Goal: Information Seeking & Learning: Learn about a topic

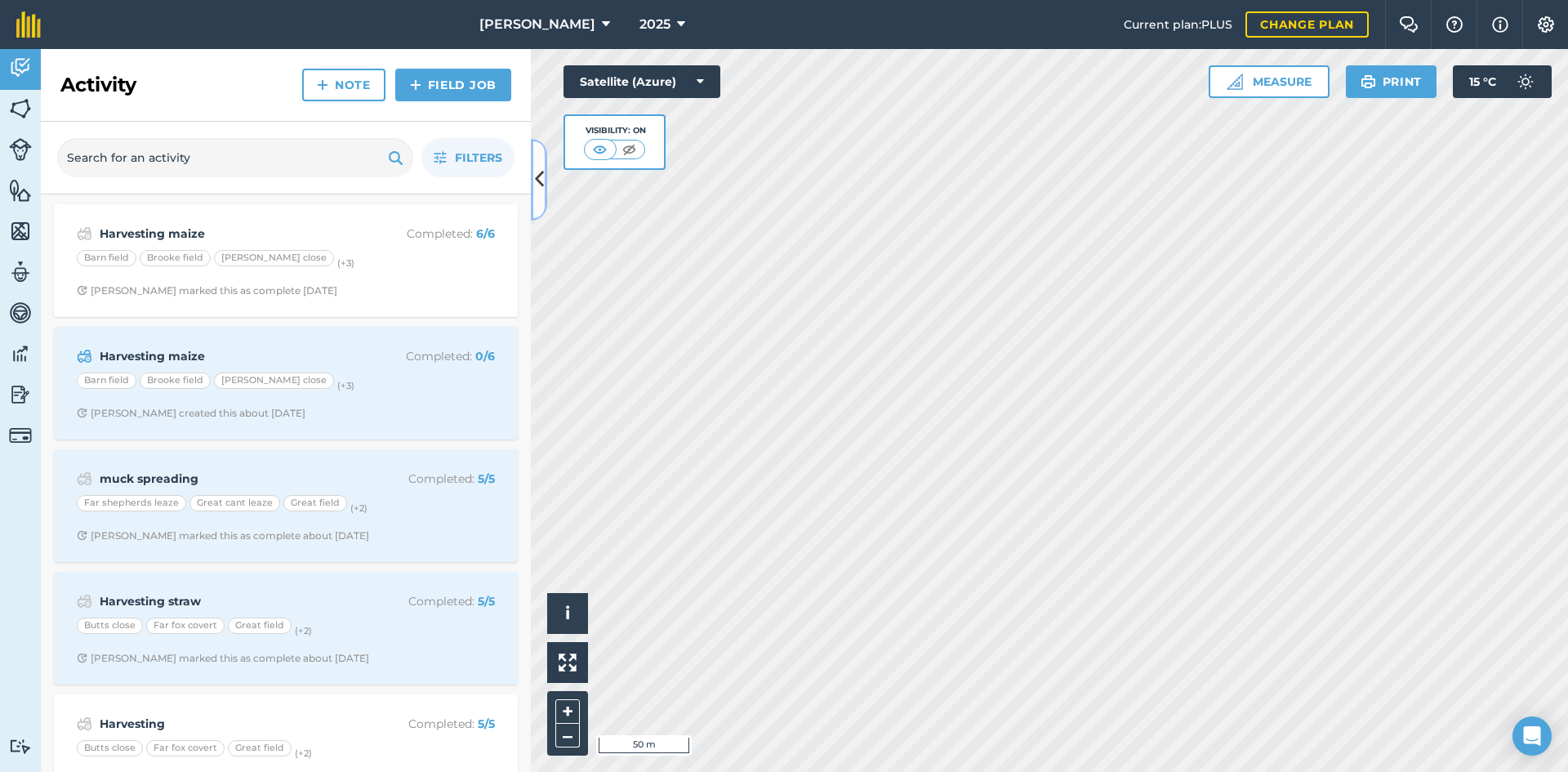
click at [540, 168] on icon at bounding box center [539, 178] width 9 height 28
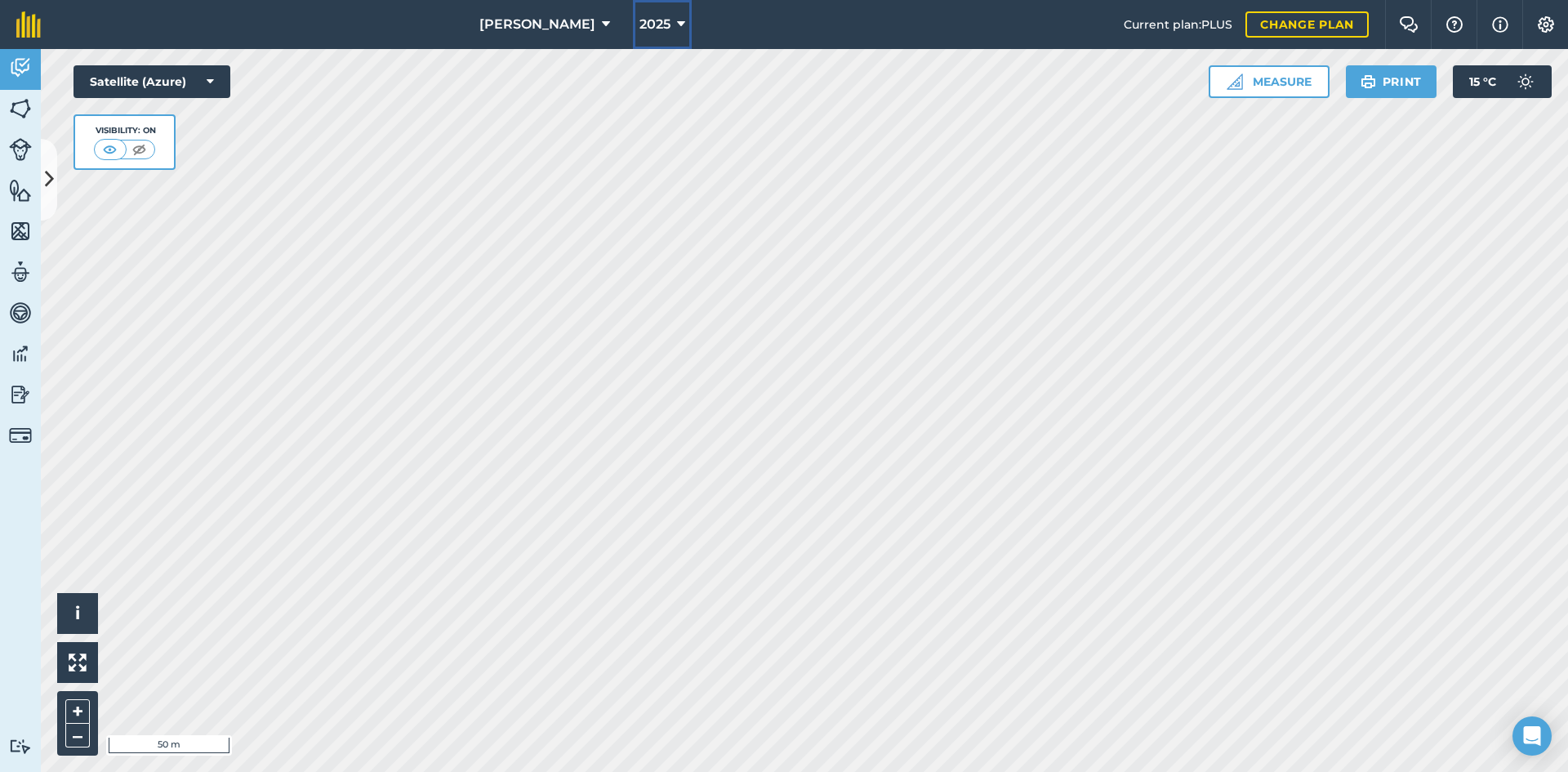
click at [650, 16] on button "2025" at bounding box center [662, 25] width 59 height 49
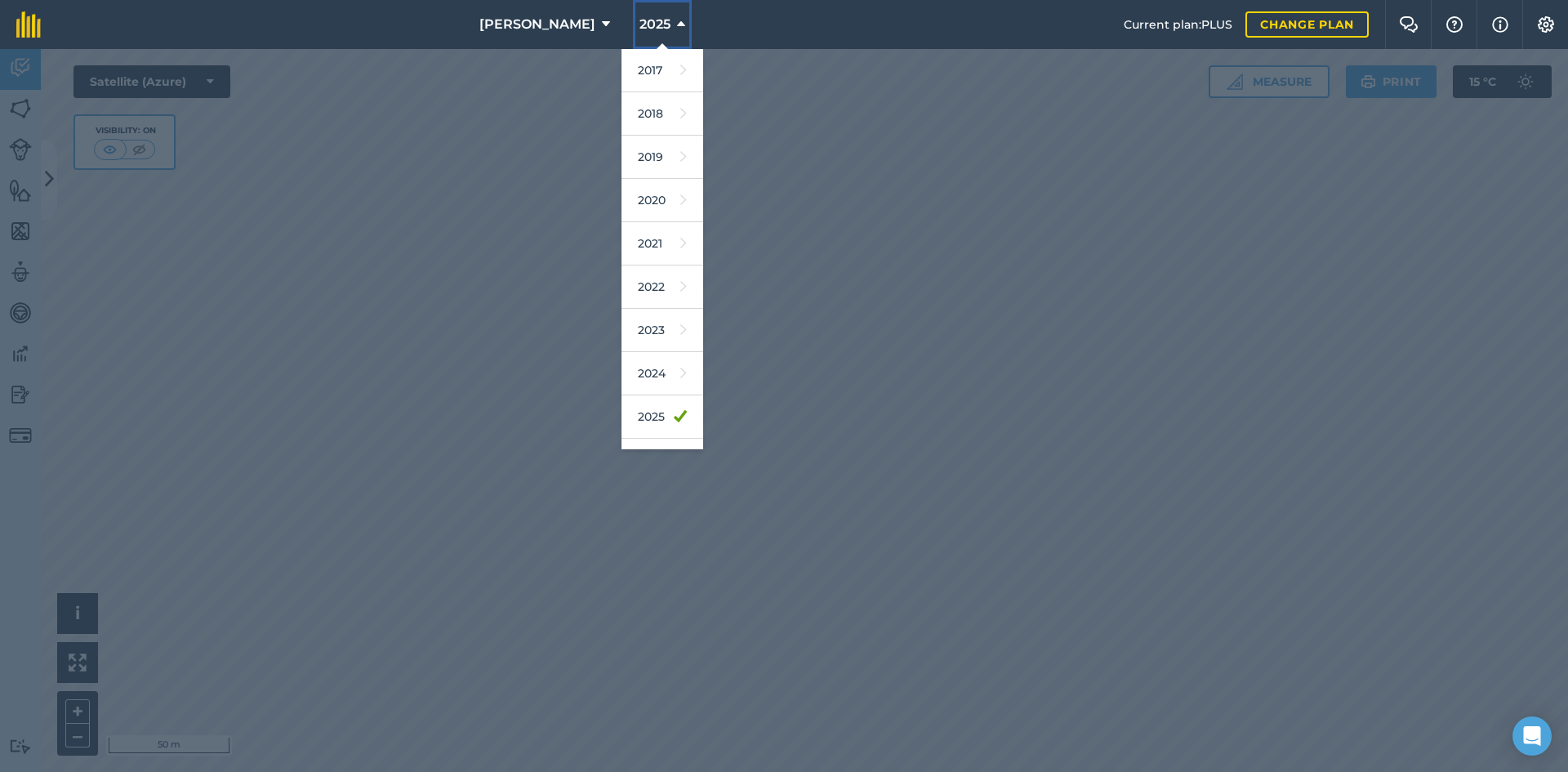
scroll to position [33, 0]
click at [636, 423] on link "2026" at bounding box center [662, 427] width 81 height 43
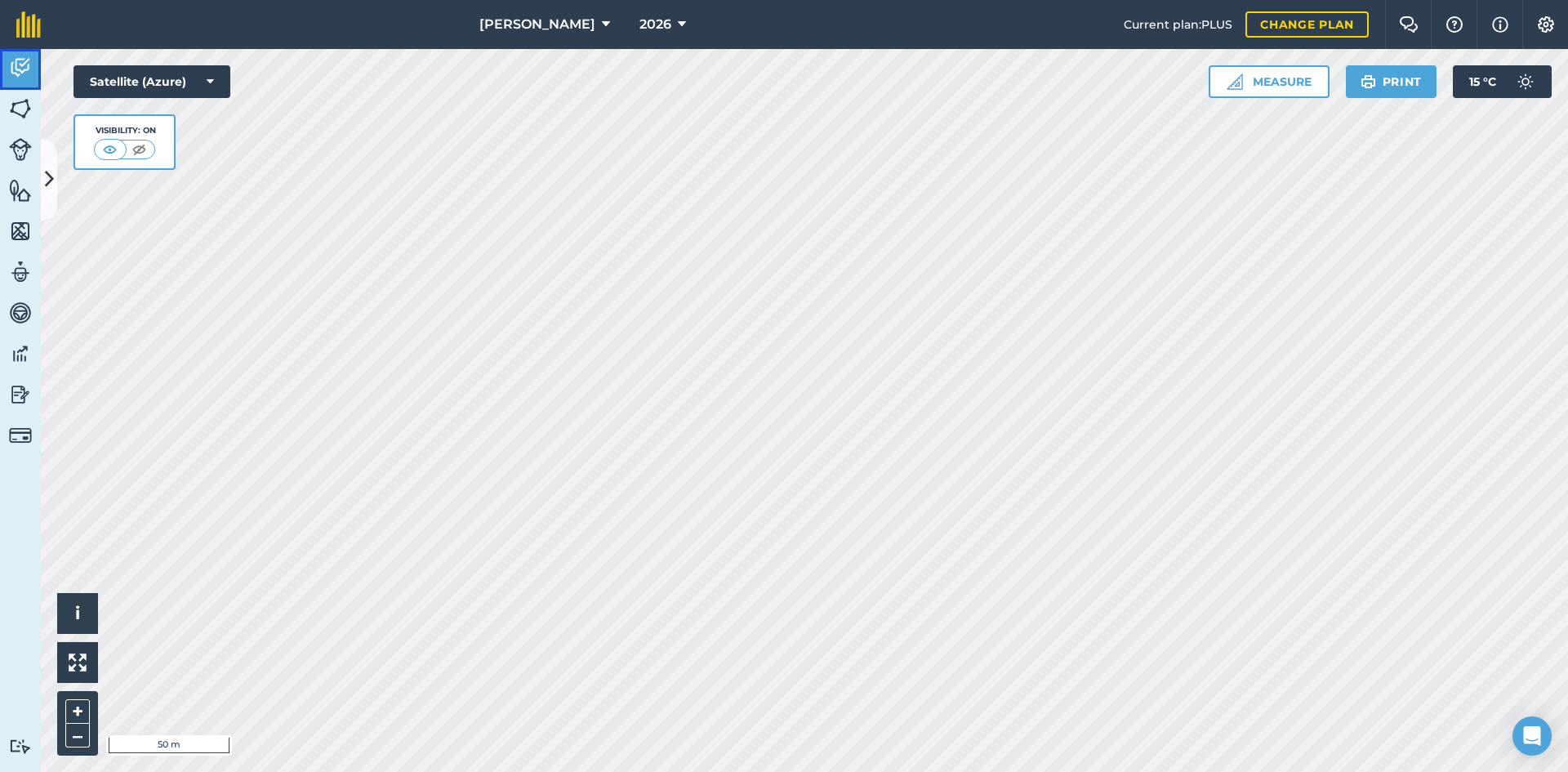
click at [19, 68] on img at bounding box center [20, 68] width 23 height 25
click at [27, 111] on img at bounding box center [20, 108] width 23 height 25
click at [27, 155] on img at bounding box center [20, 149] width 23 height 23
click at [23, 201] on img at bounding box center [20, 190] width 23 height 25
click at [28, 238] on img at bounding box center [20, 231] width 23 height 25
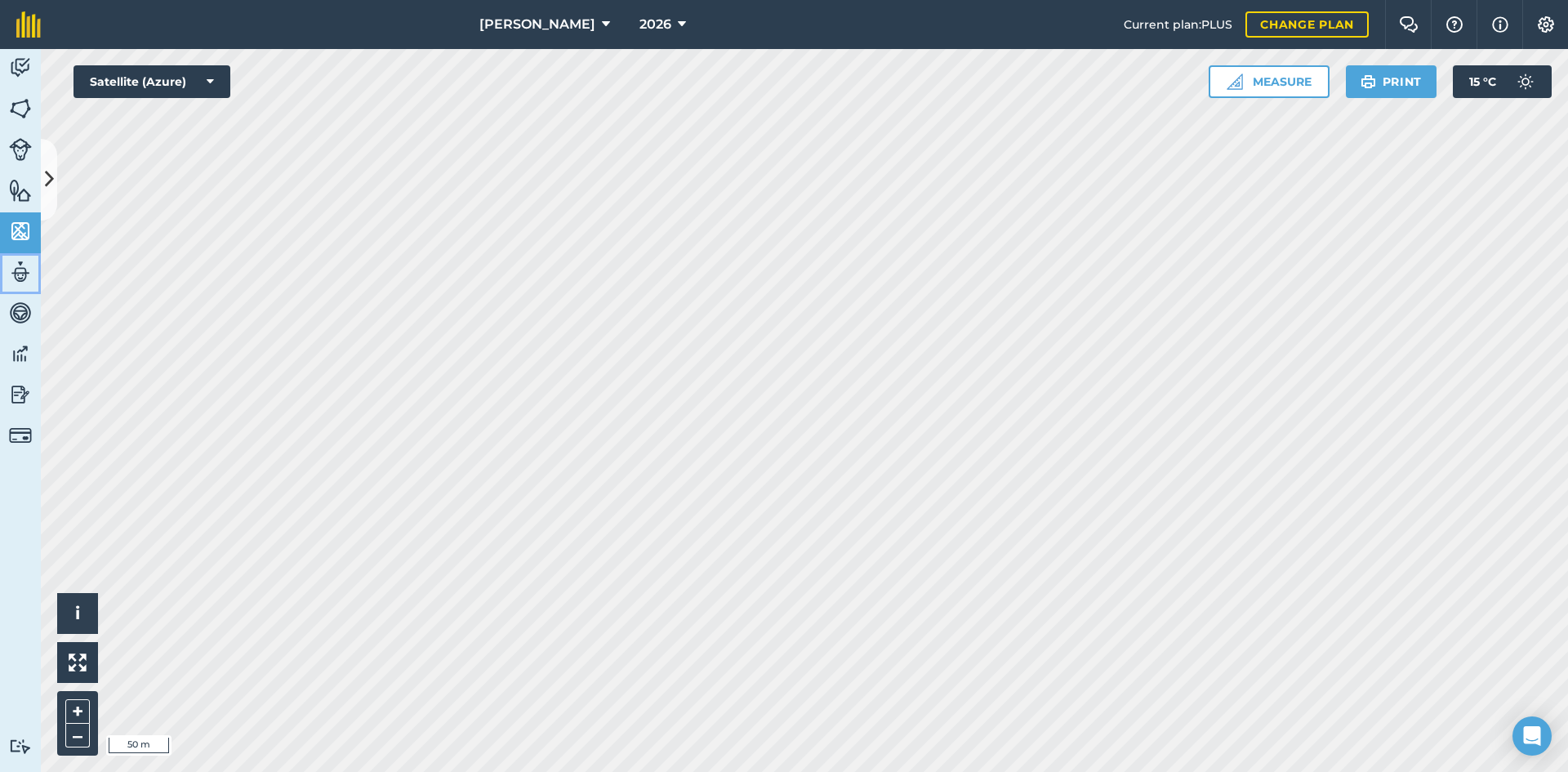
click at [21, 273] on img at bounding box center [20, 272] width 23 height 25
click at [22, 314] on img at bounding box center [20, 313] width 23 height 25
click at [16, 398] on img at bounding box center [20, 394] width 23 height 25
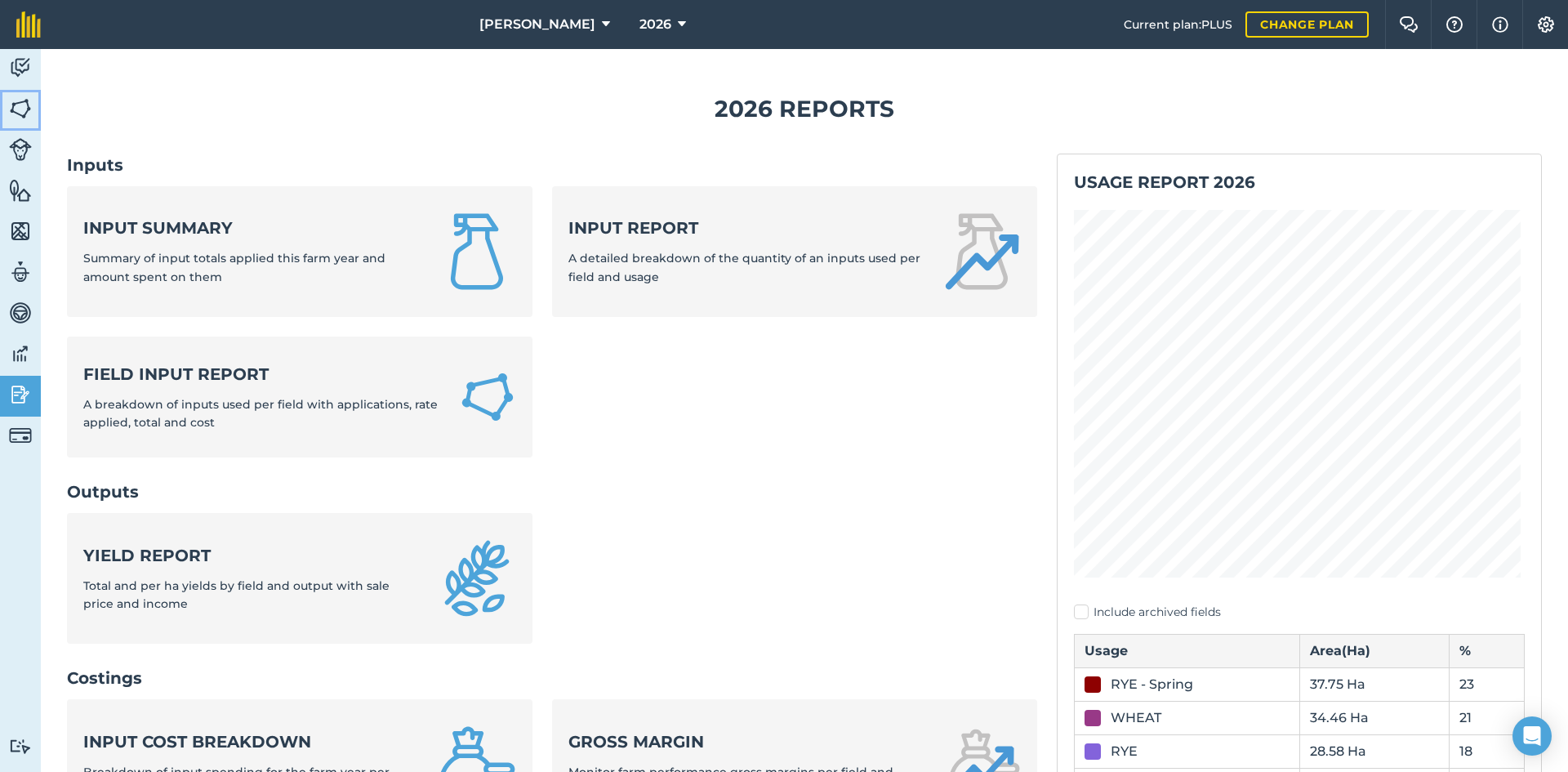
click at [18, 96] on img at bounding box center [20, 108] width 23 height 25
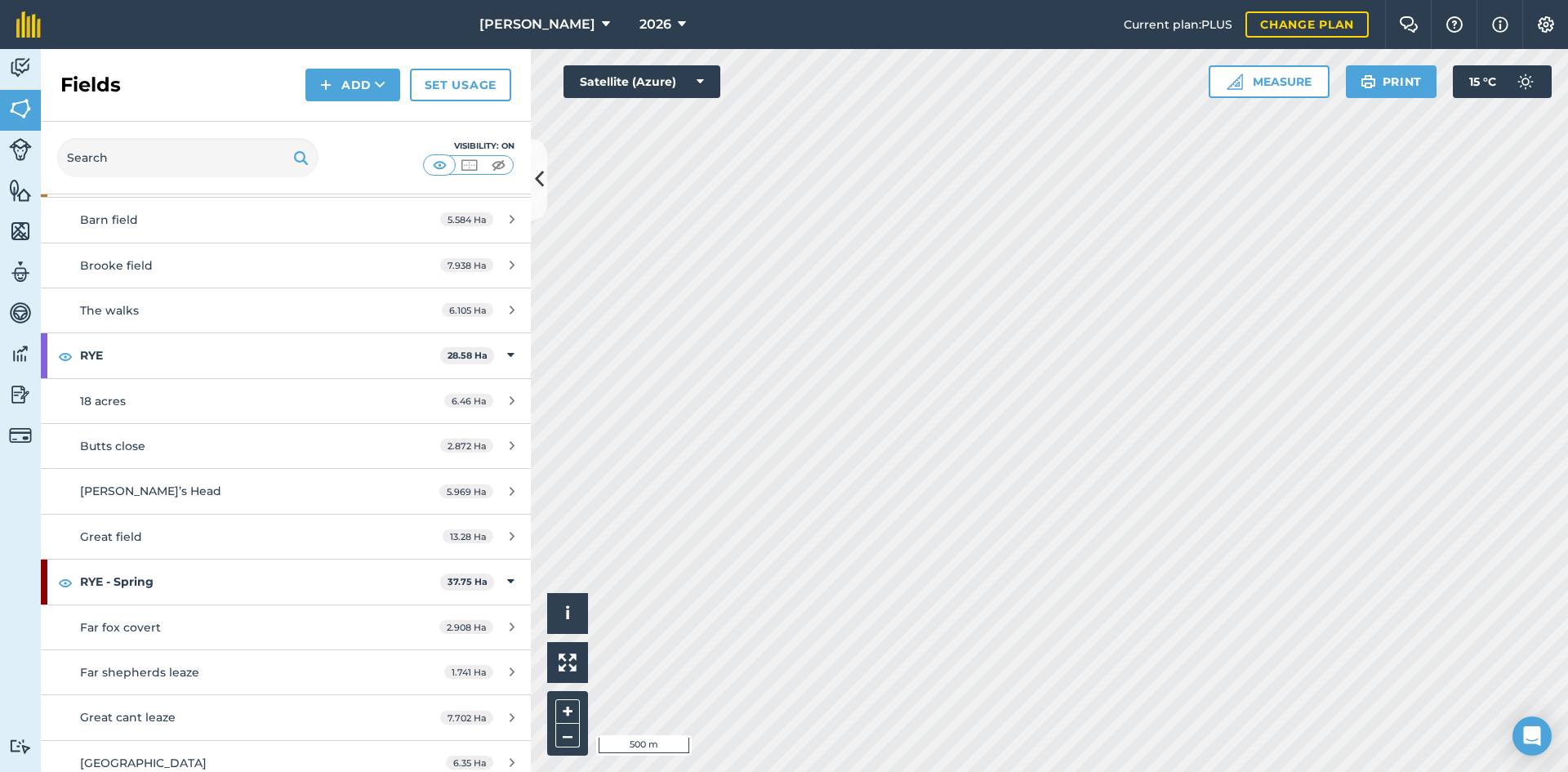
scroll to position [245, 0]
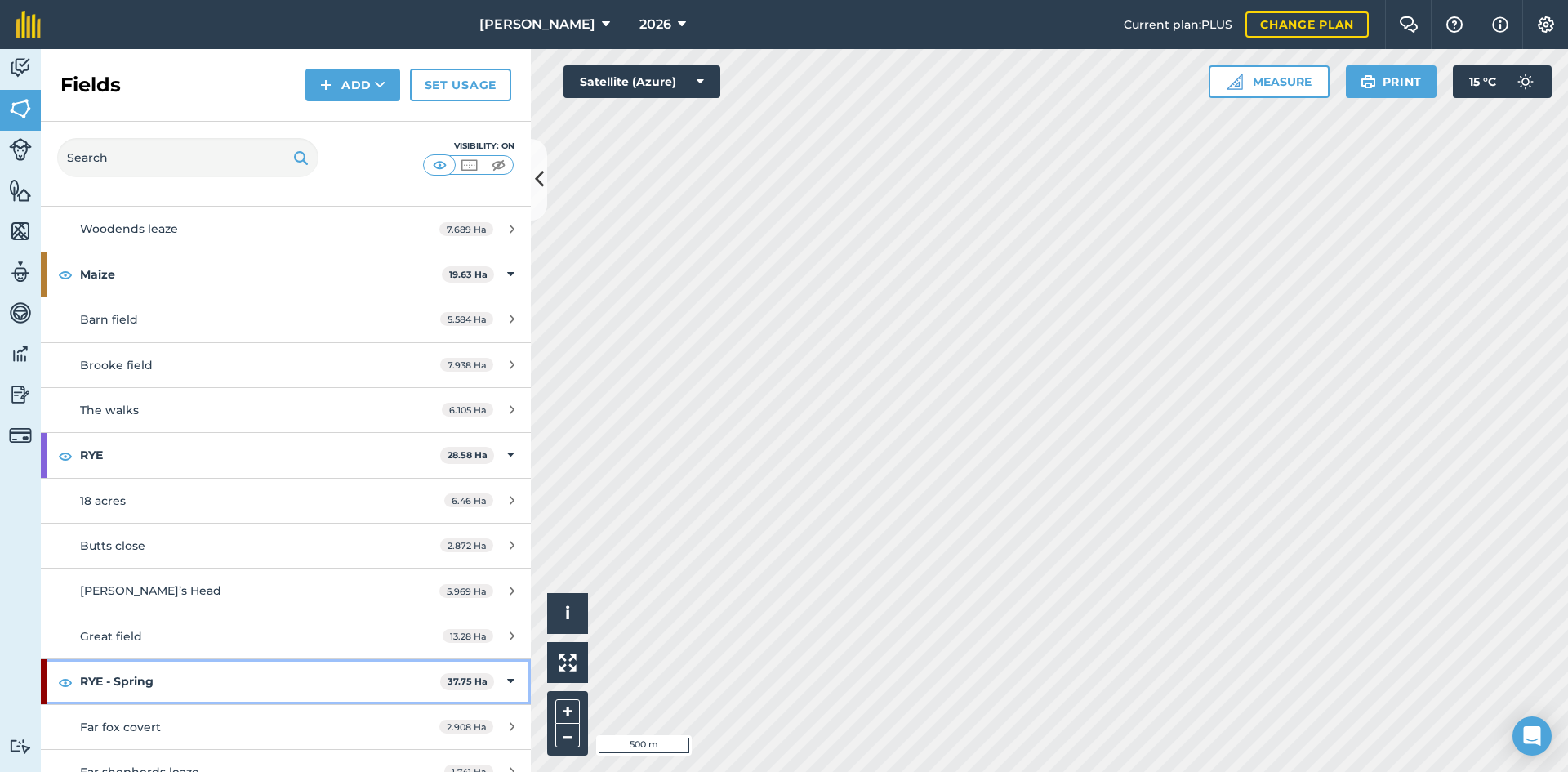
click at [130, 683] on strong "RYE - Spring" at bounding box center [261, 681] width 360 height 44
click at [496, 681] on div "RYE - Spring 37.75 Ha" at bounding box center [286, 681] width 490 height 44
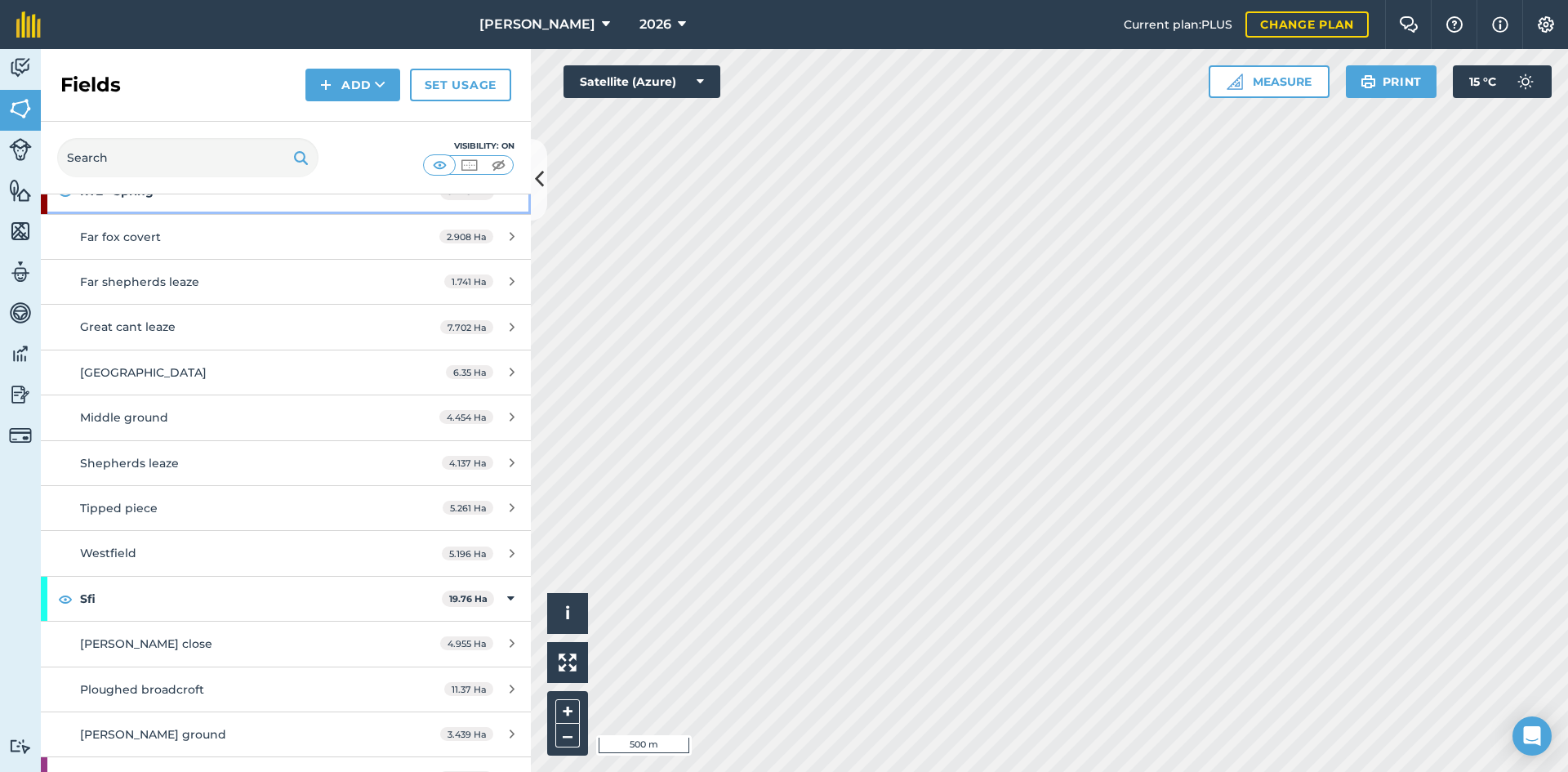
scroll to position [654, 0]
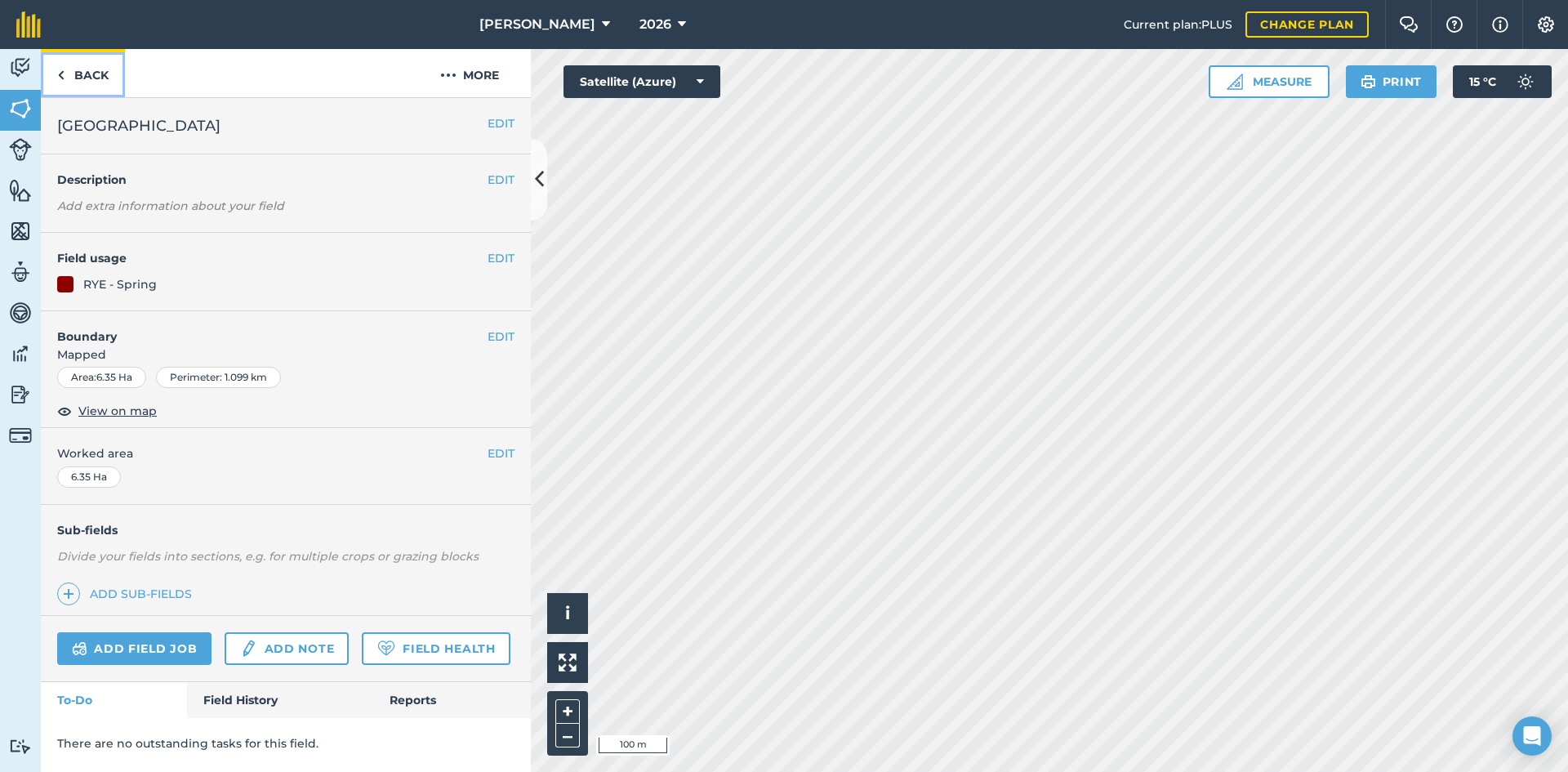
click at [84, 72] on link "Back" at bounding box center [83, 73] width 84 height 48
click at [62, 74] on img at bounding box center [61, 74] width 7 height 19
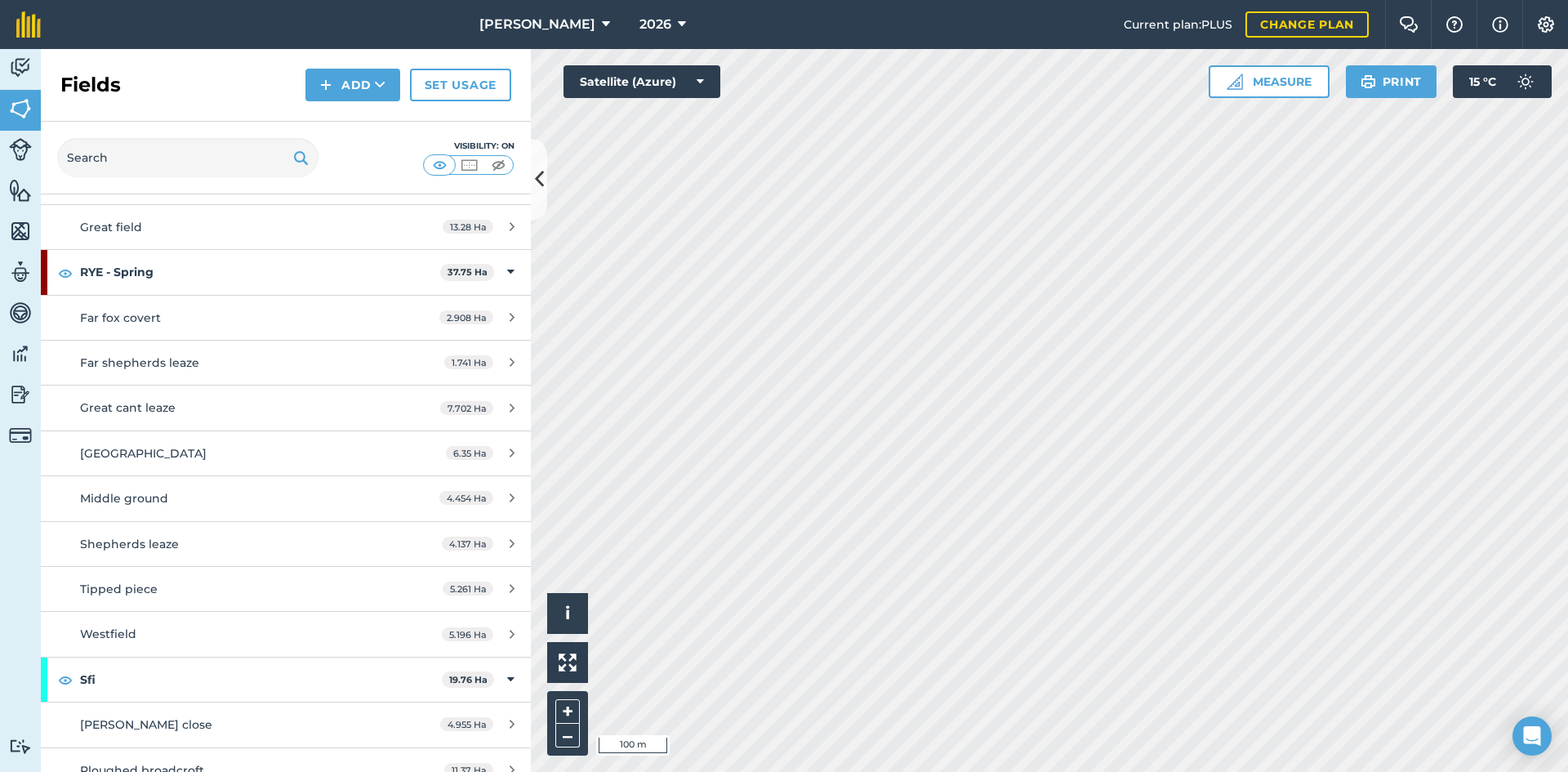
scroll to position [654, 0]
click at [502, 318] on div "2.908 Ha" at bounding box center [477, 318] width 108 height 13
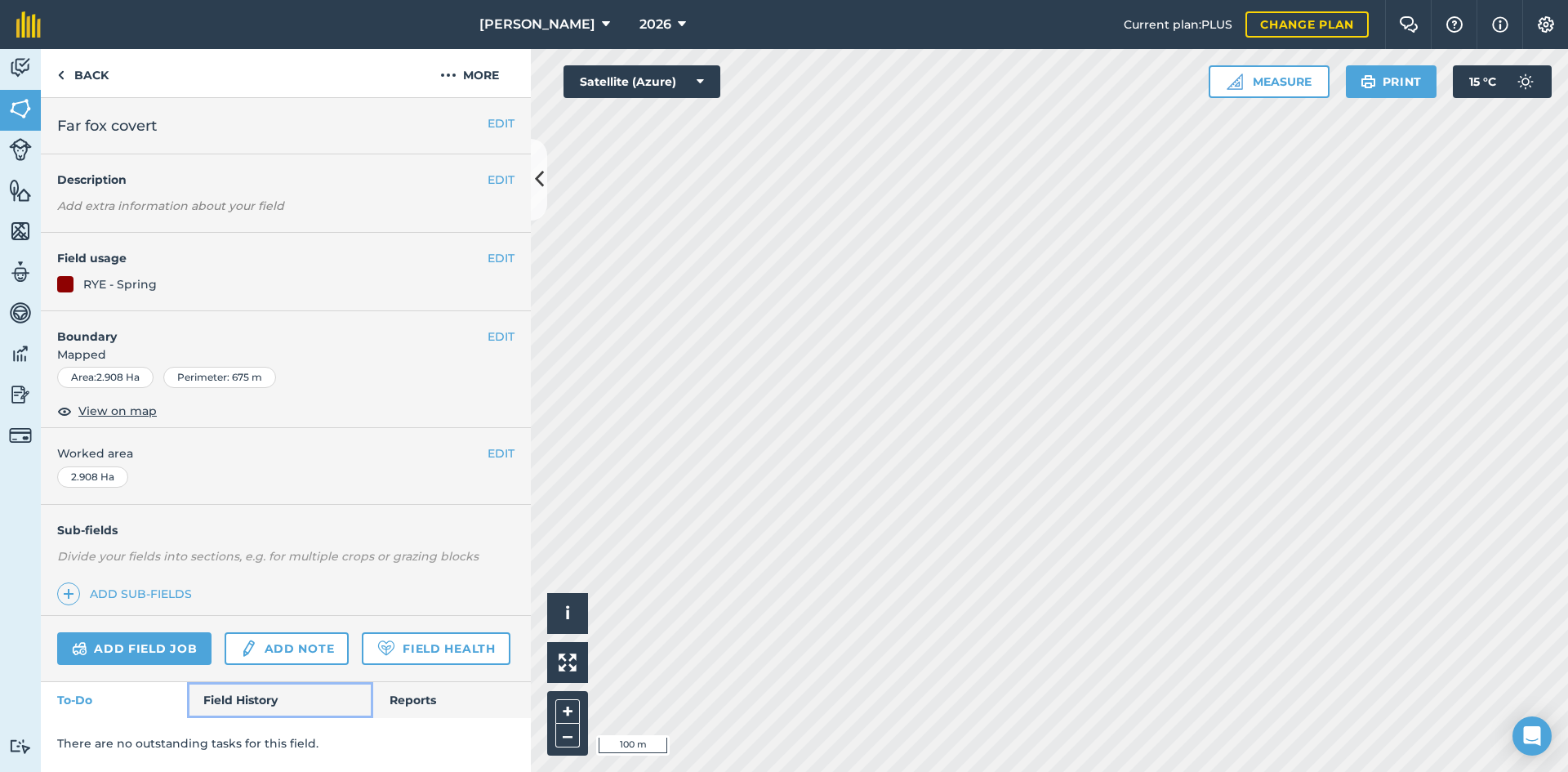
click at [261, 700] on link "Field History" at bounding box center [280, 700] width 186 height 36
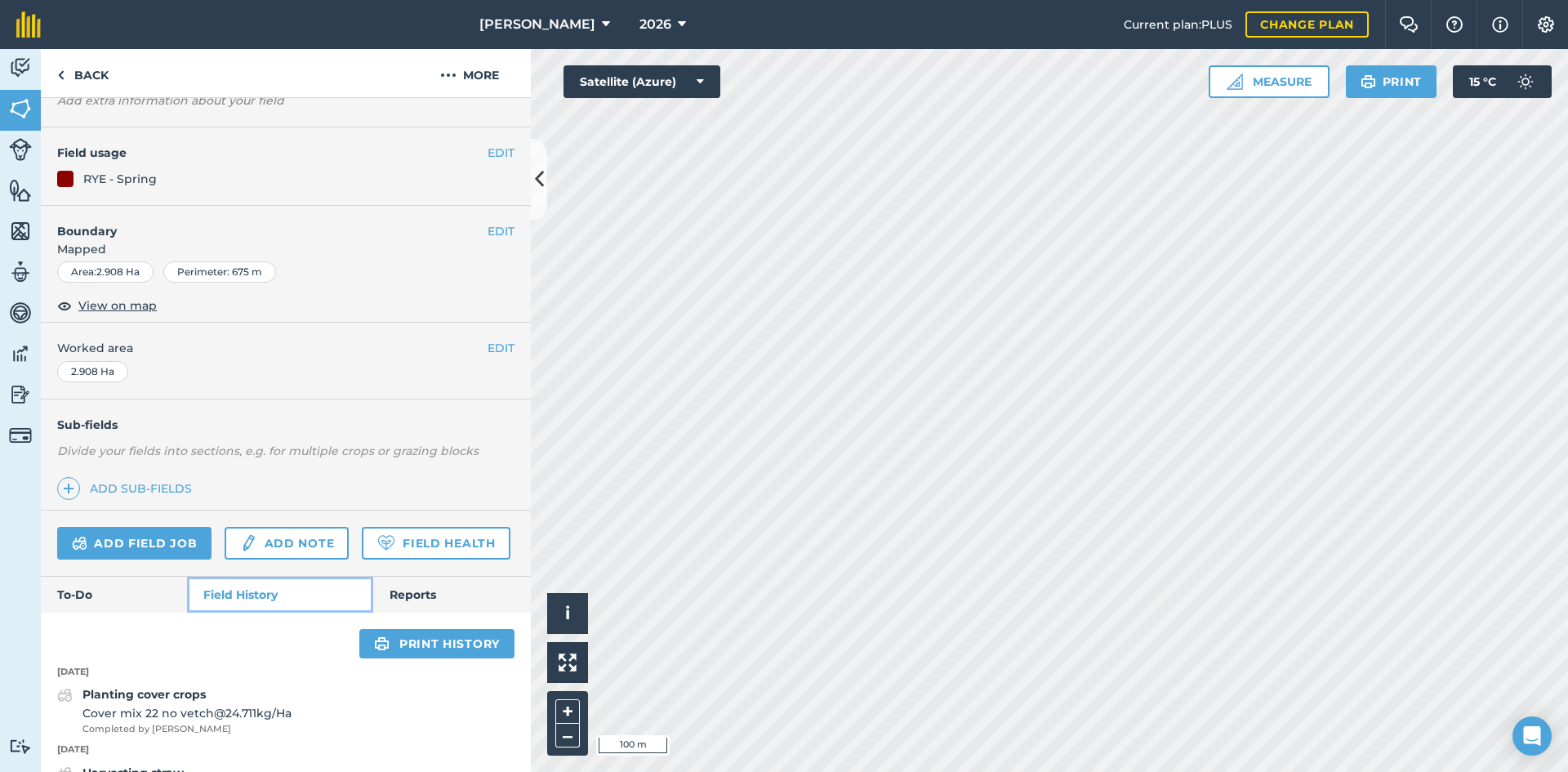
scroll to position [245, 0]
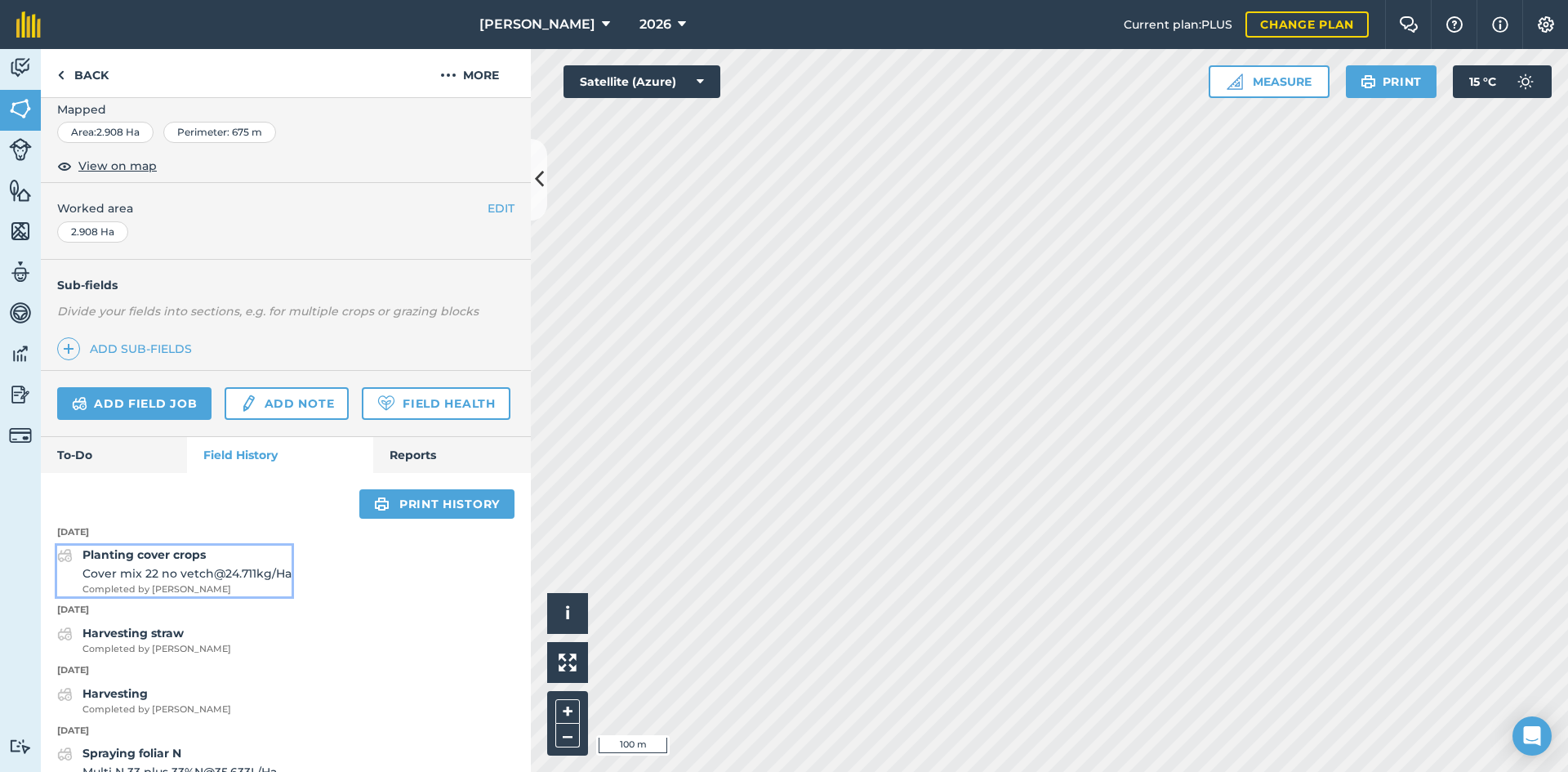
click at [180, 563] on strong "Planting cover crops" at bounding box center [144, 555] width 123 height 15
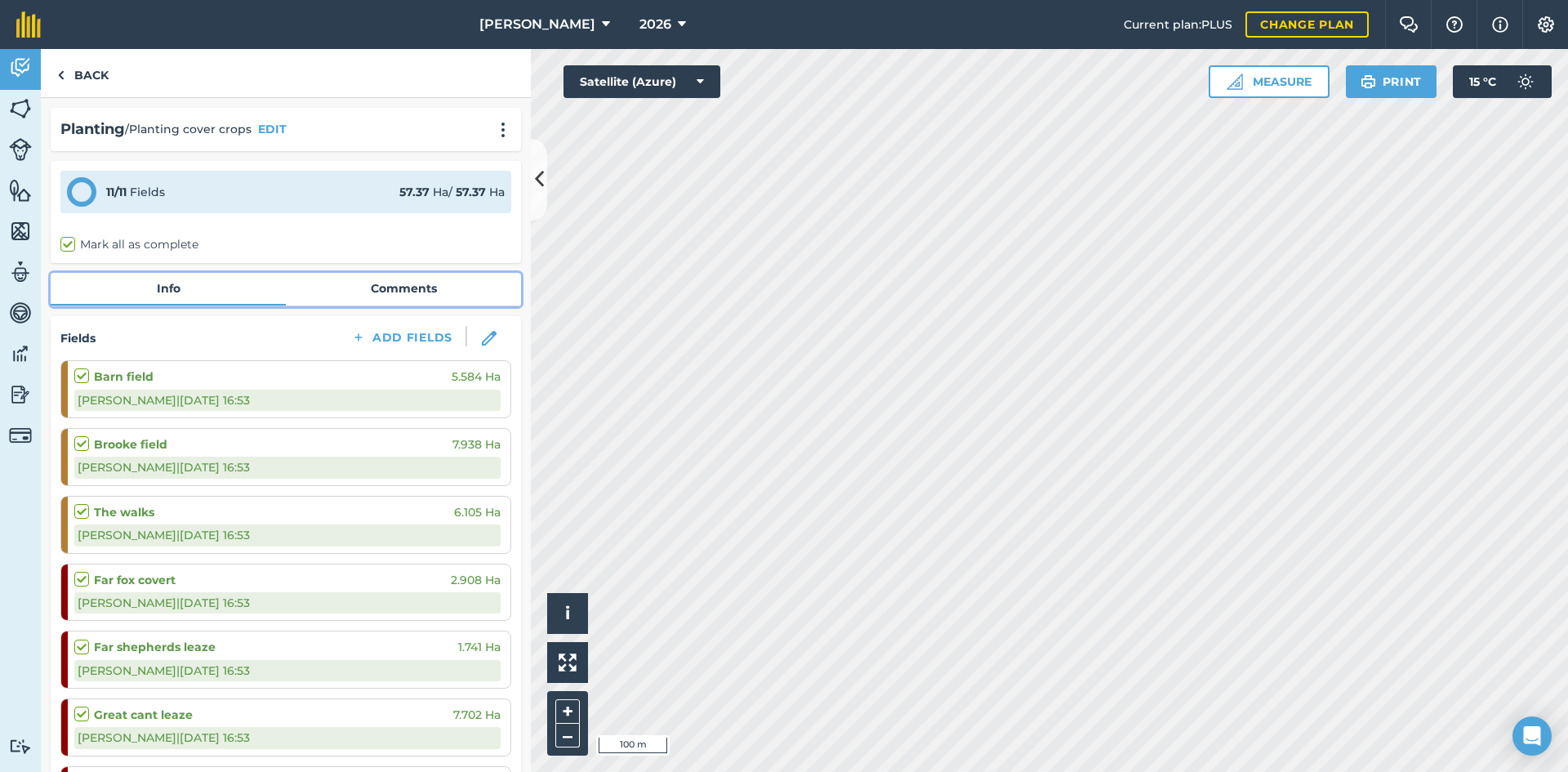
click at [175, 291] on link "Info" at bounding box center [167, 288] width 235 height 31
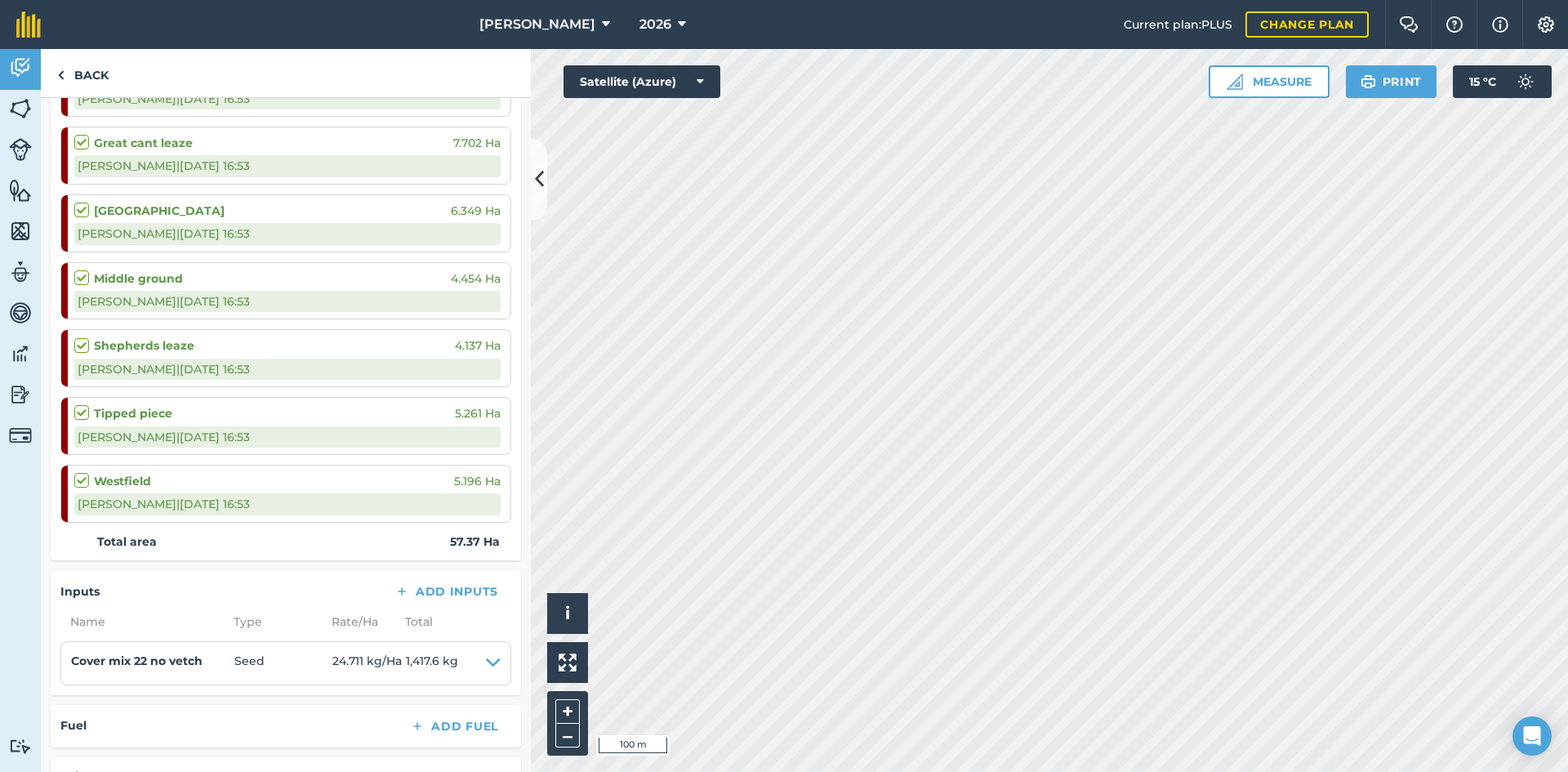
scroll to position [735, 0]
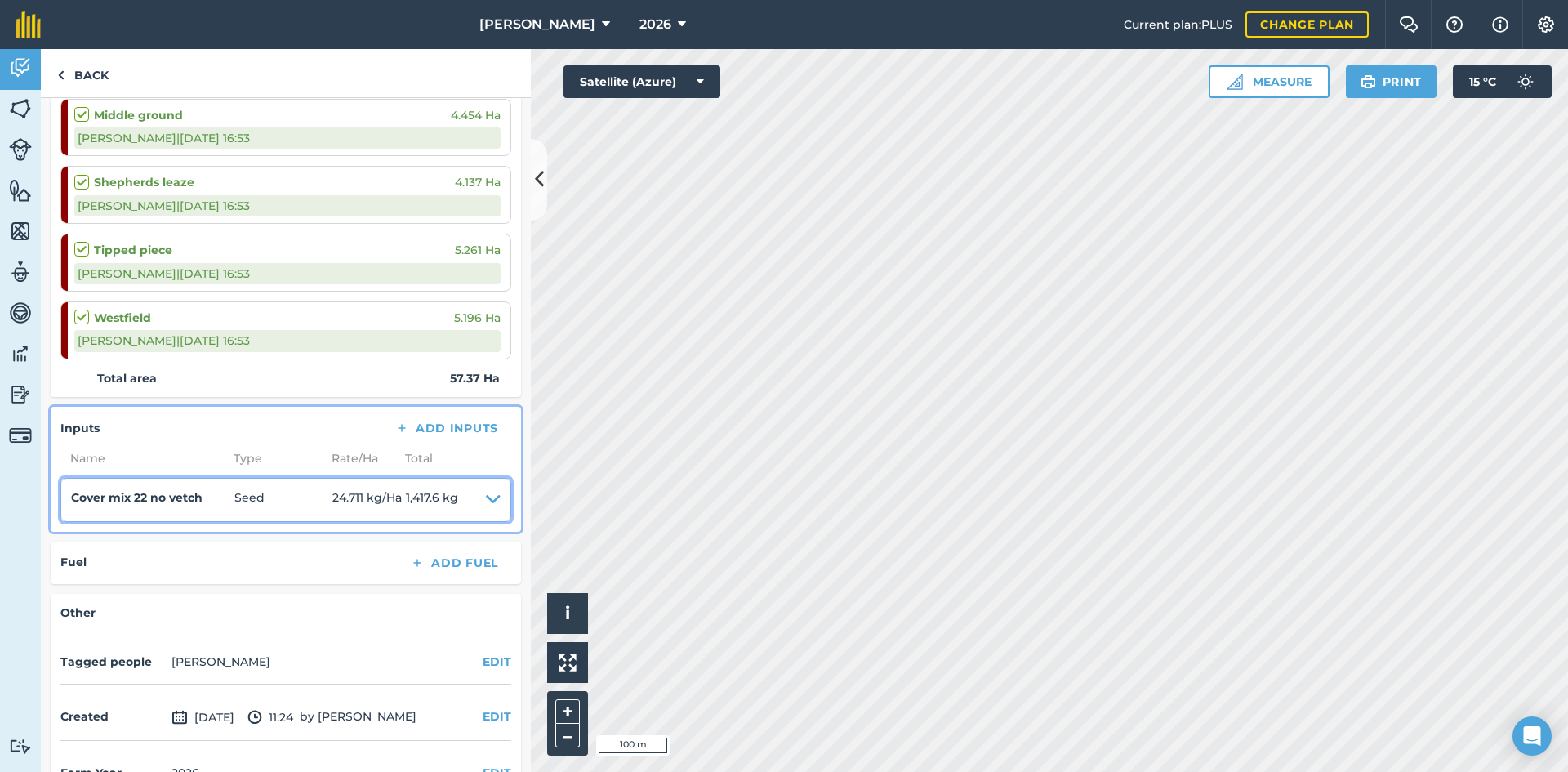
click at [486, 501] on icon at bounding box center [494, 499] width 15 height 23
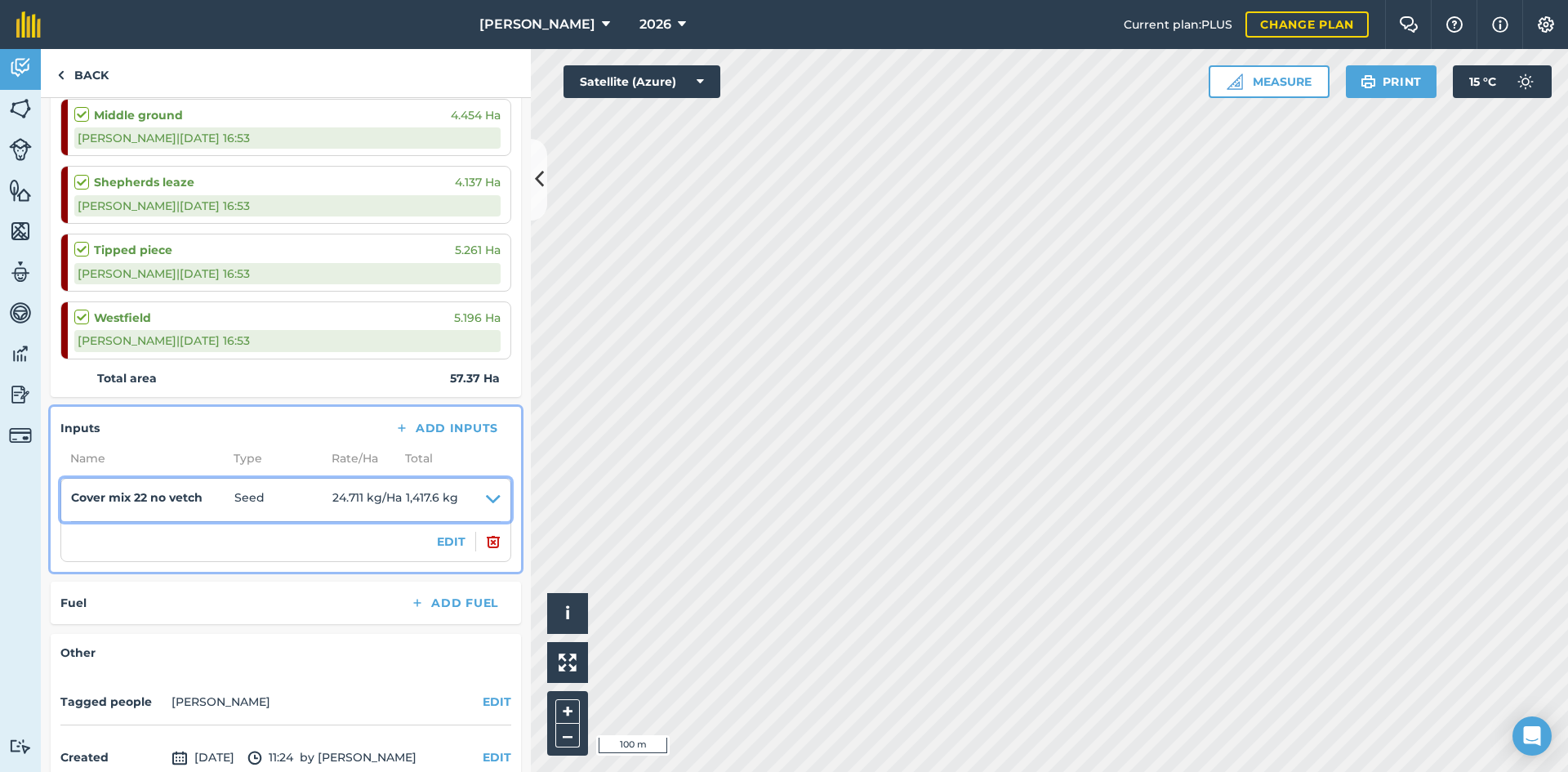
click at [486, 494] on icon at bounding box center [494, 499] width 15 height 23
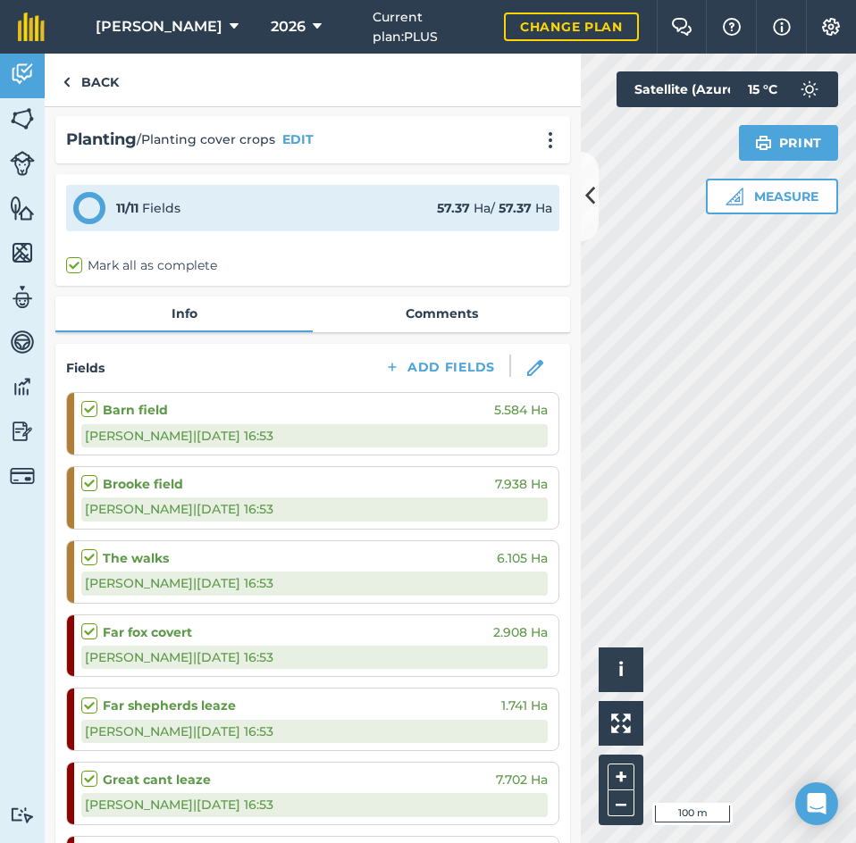
scroll to position [0, 0]
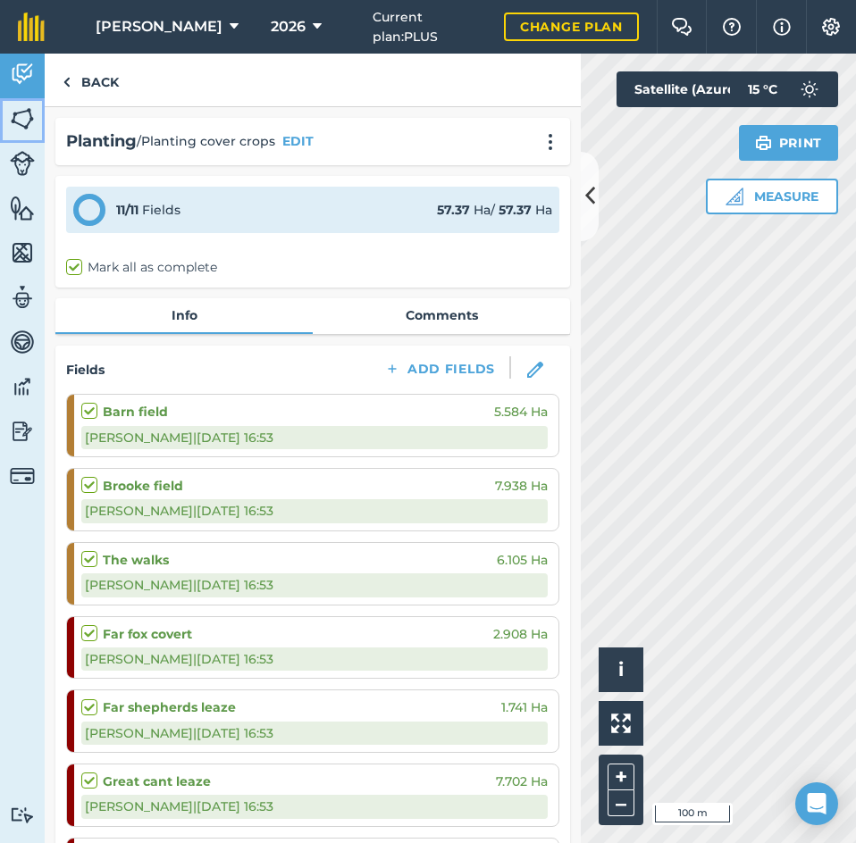
click at [26, 121] on img at bounding box center [22, 118] width 25 height 27
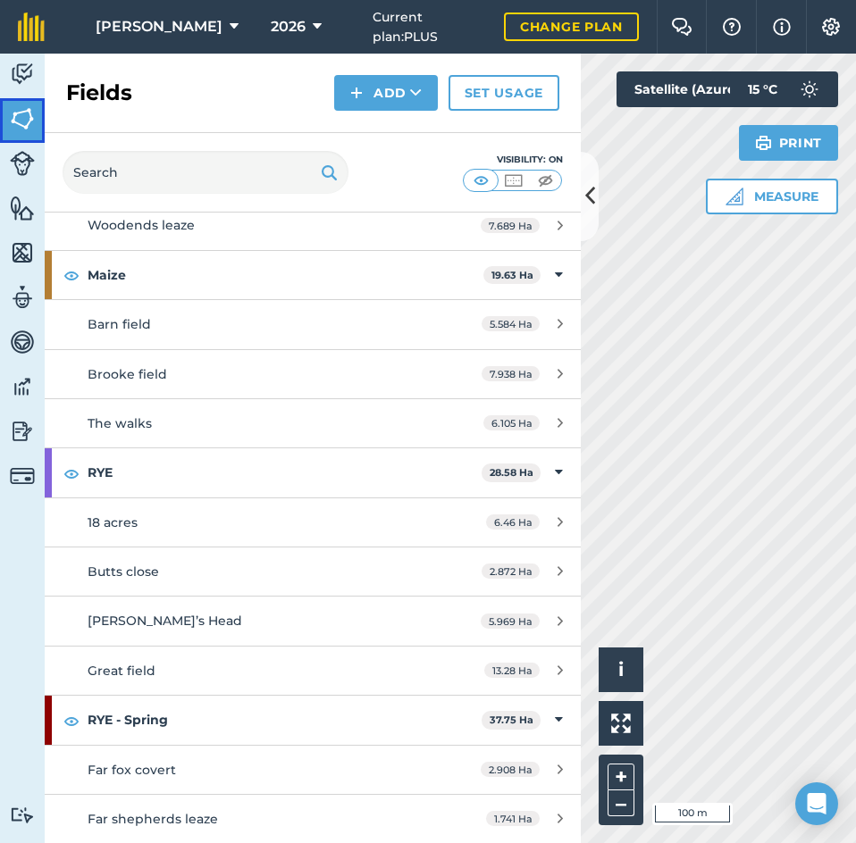
scroll to position [536, 0]
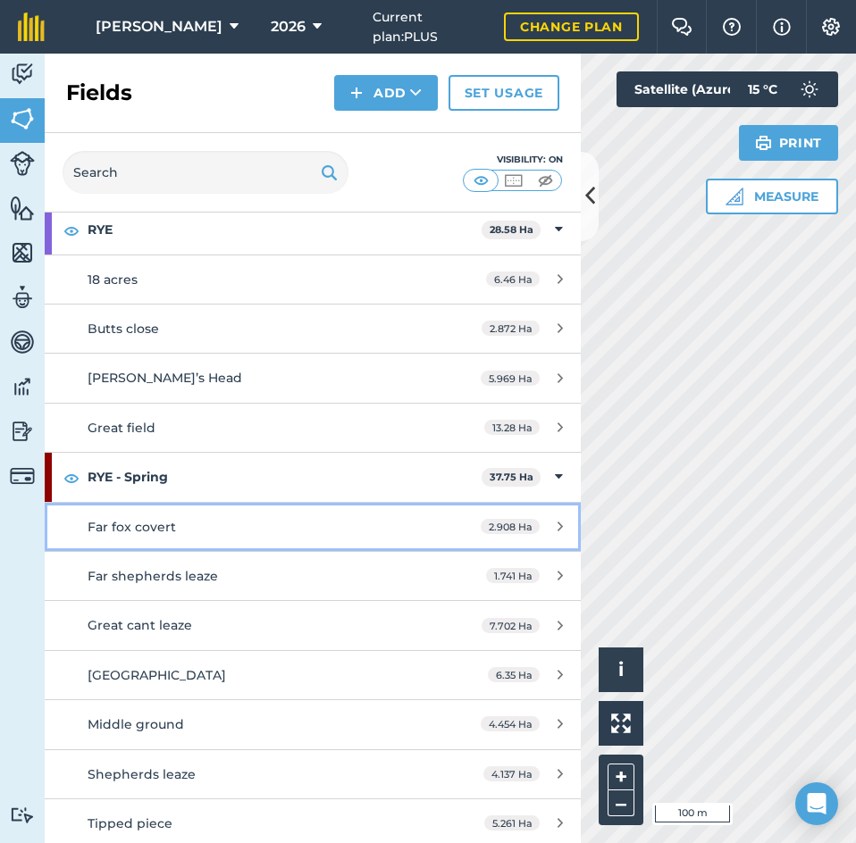
click at [155, 524] on span "Far fox covert" at bounding box center [132, 527] width 88 height 16
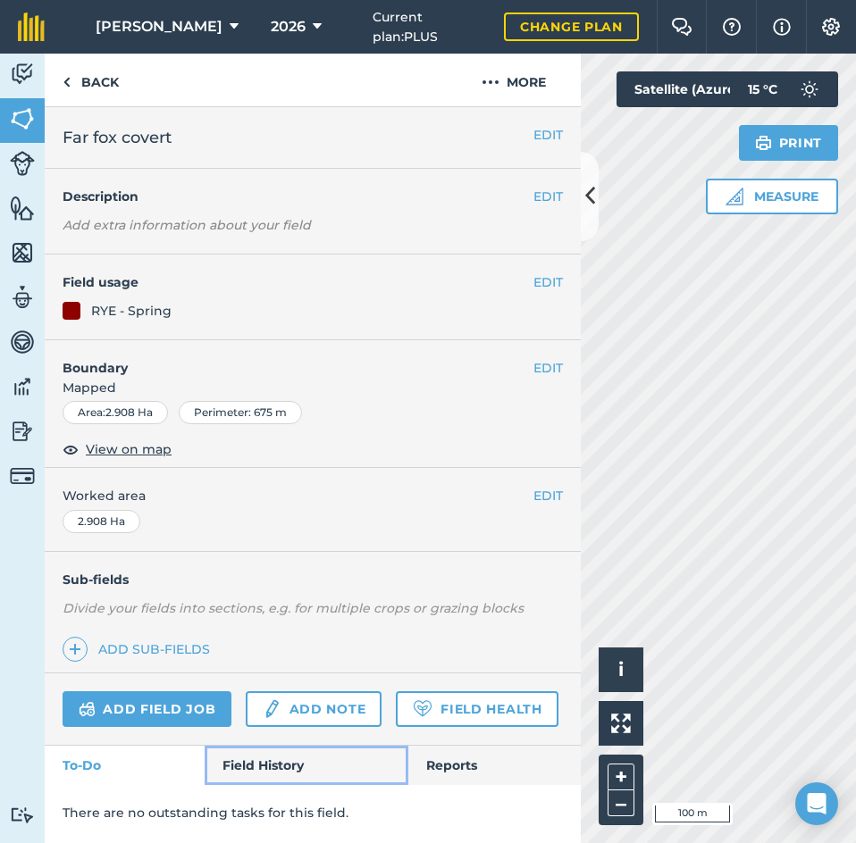
click at [273, 768] on link "Field History" at bounding box center [306, 765] width 203 height 39
click at [14, 291] on img at bounding box center [22, 297] width 25 height 27
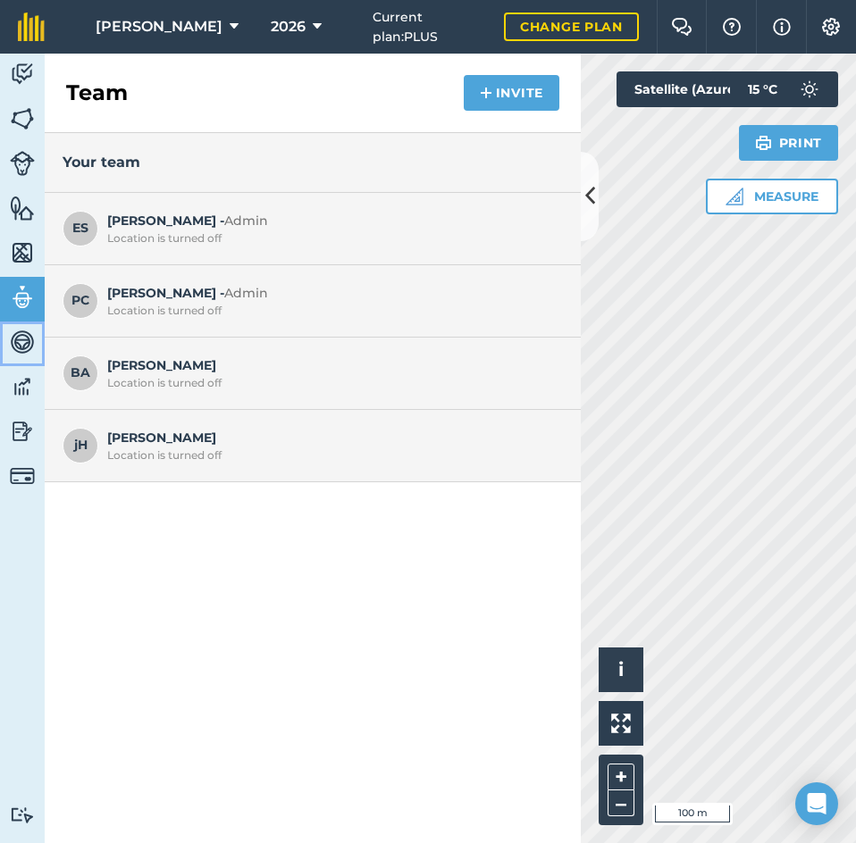
click at [23, 346] on img at bounding box center [22, 342] width 25 height 27
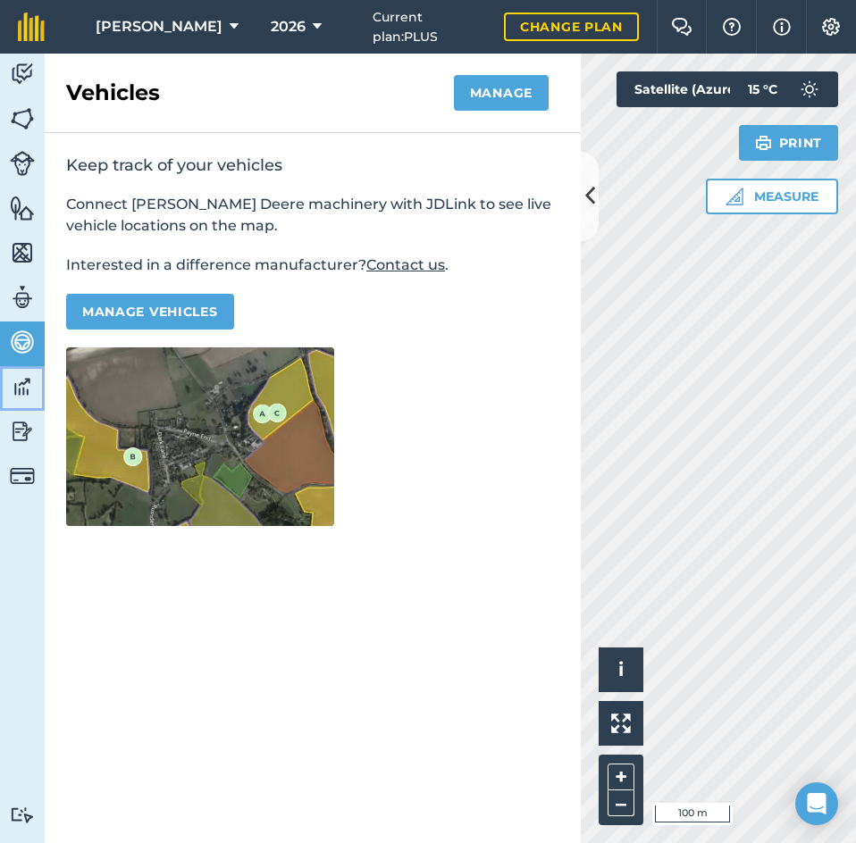
click at [26, 377] on img at bounding box center [22, 386] width 25 height 27
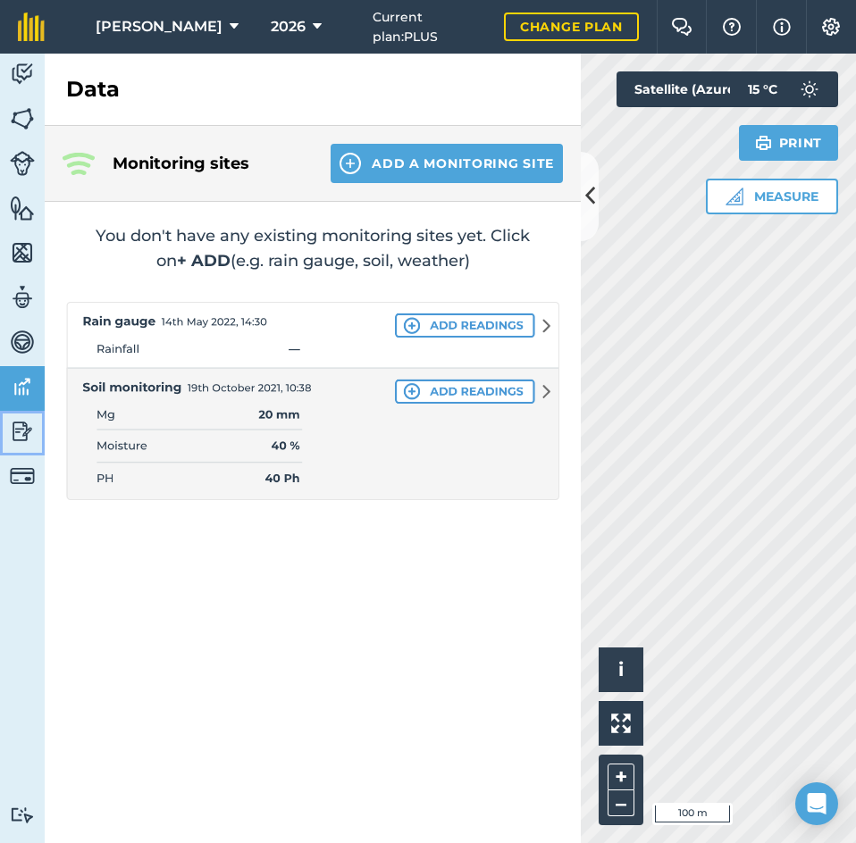
click at [26, 426] on img at bounding box center [22, 431] width 25 height 27
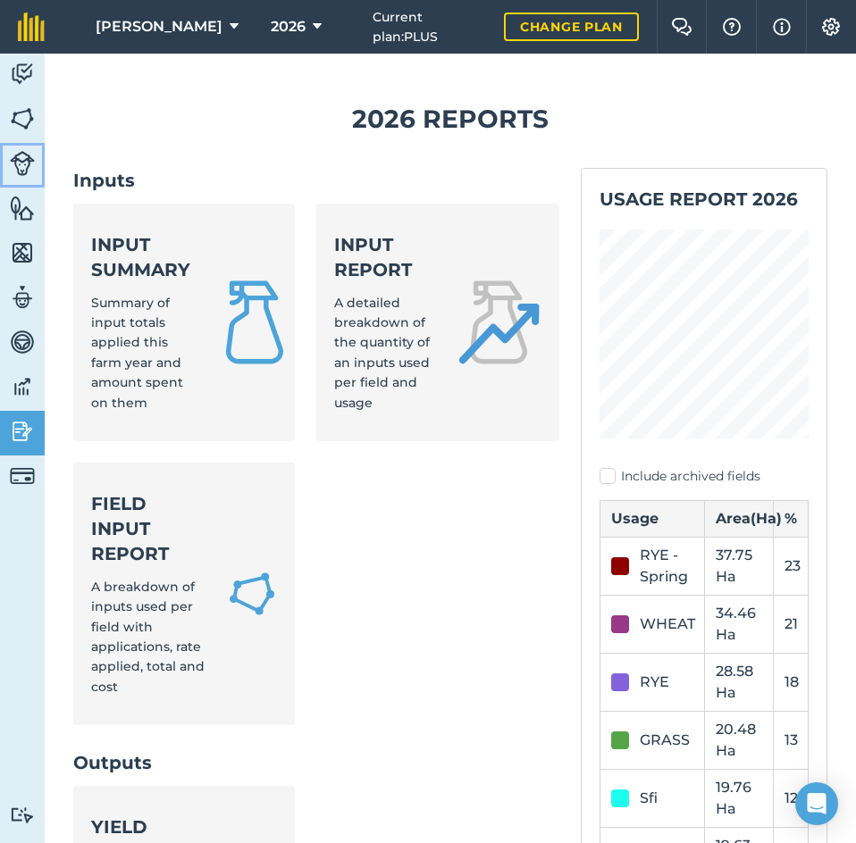
click at [30, 164] on img at bounding box center [22, 163] width 25 height 25
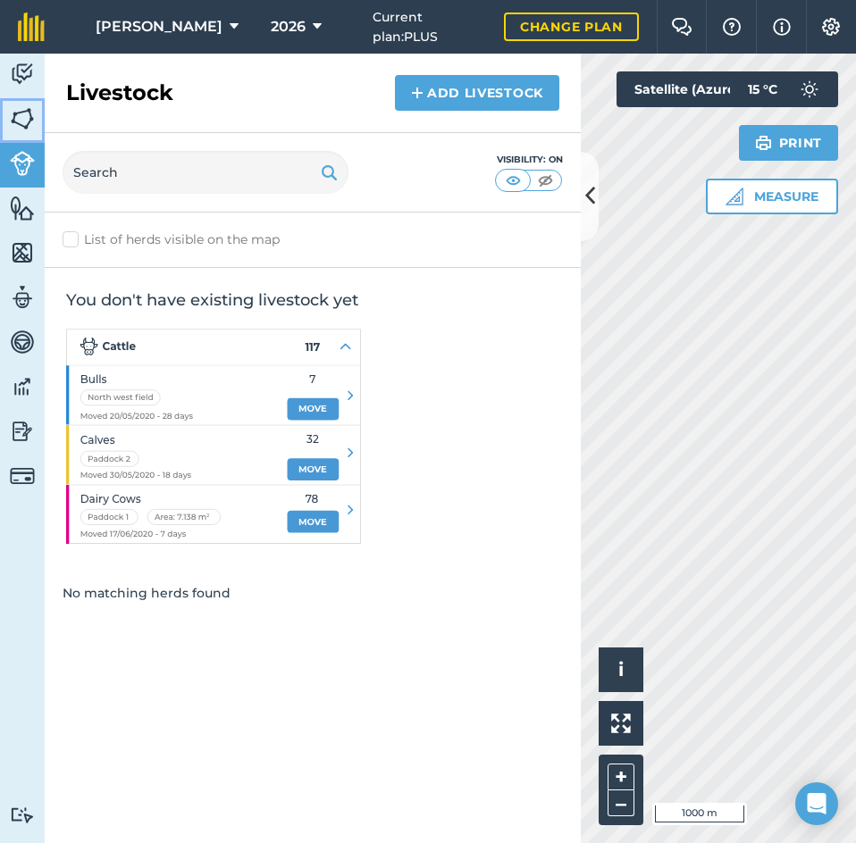
click at [32, 115] on img at bounding box center [22, 118] width 25 height 27
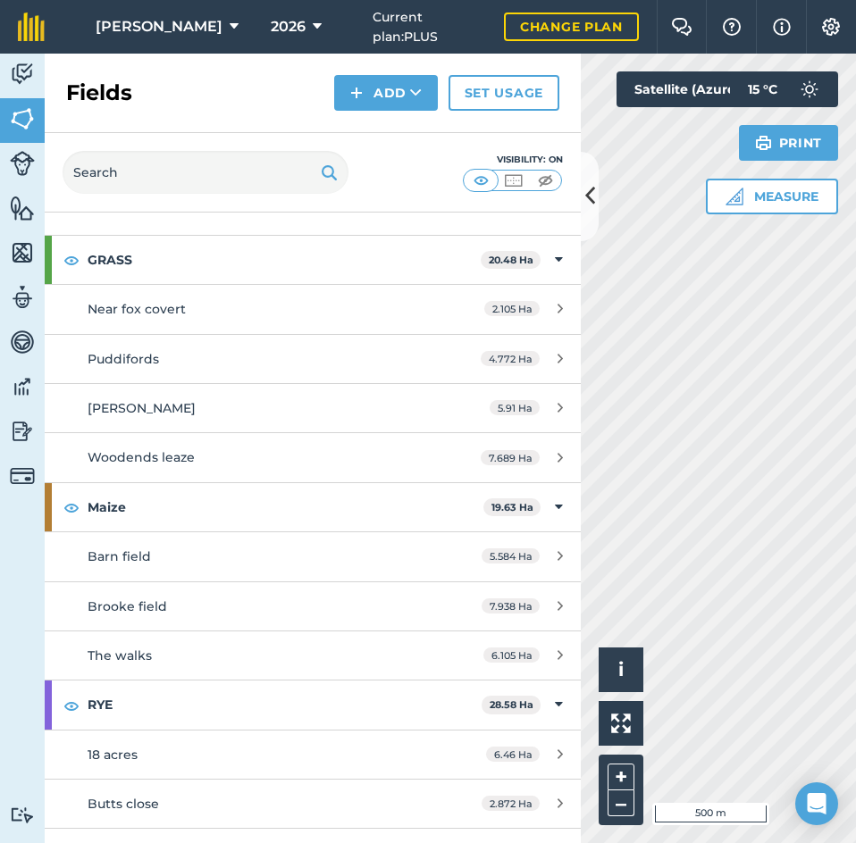
scroll to position [89, 0]
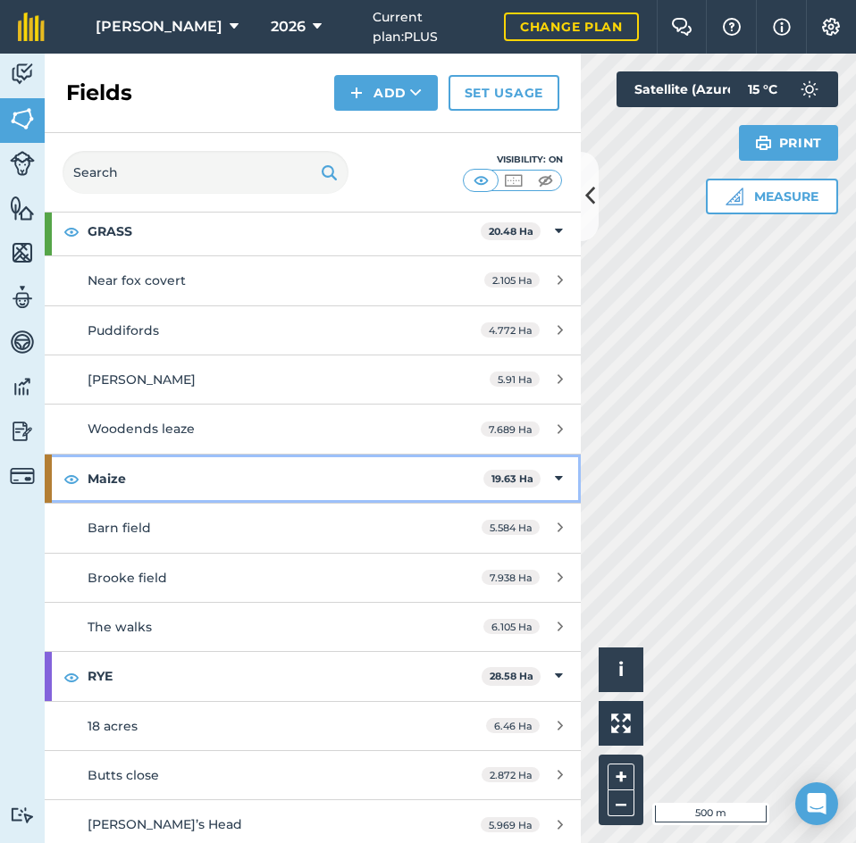
click at [555, 477] on icon at bounding box center [559, 479] width 8 height 20
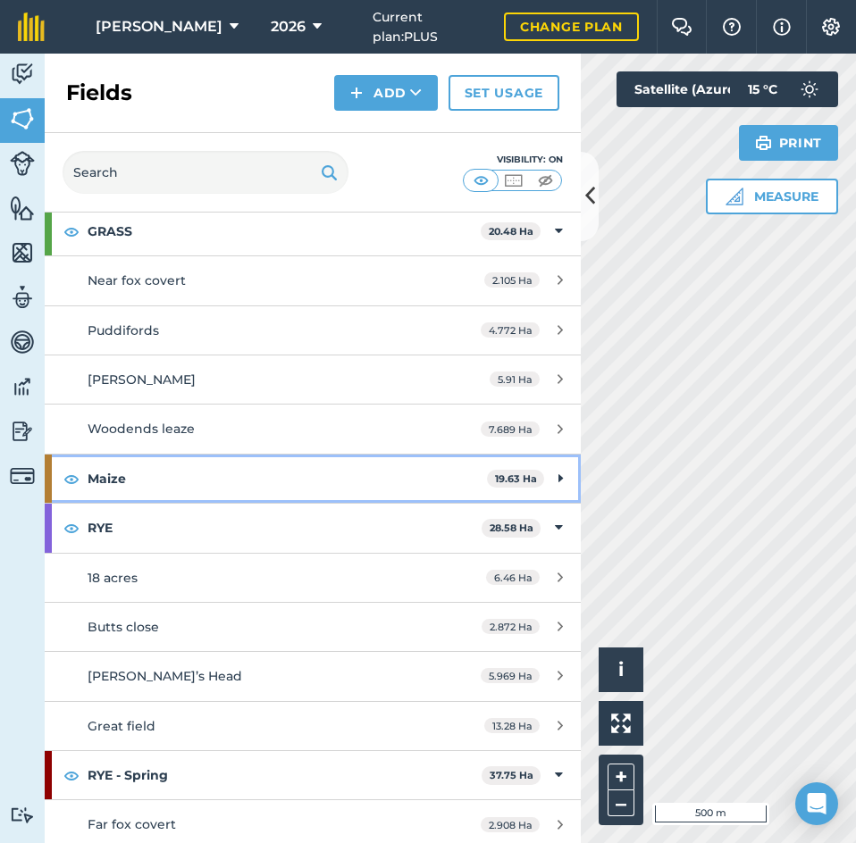
click at [558, 479] on icon at bounding box center [560, 479] width 4 height 20
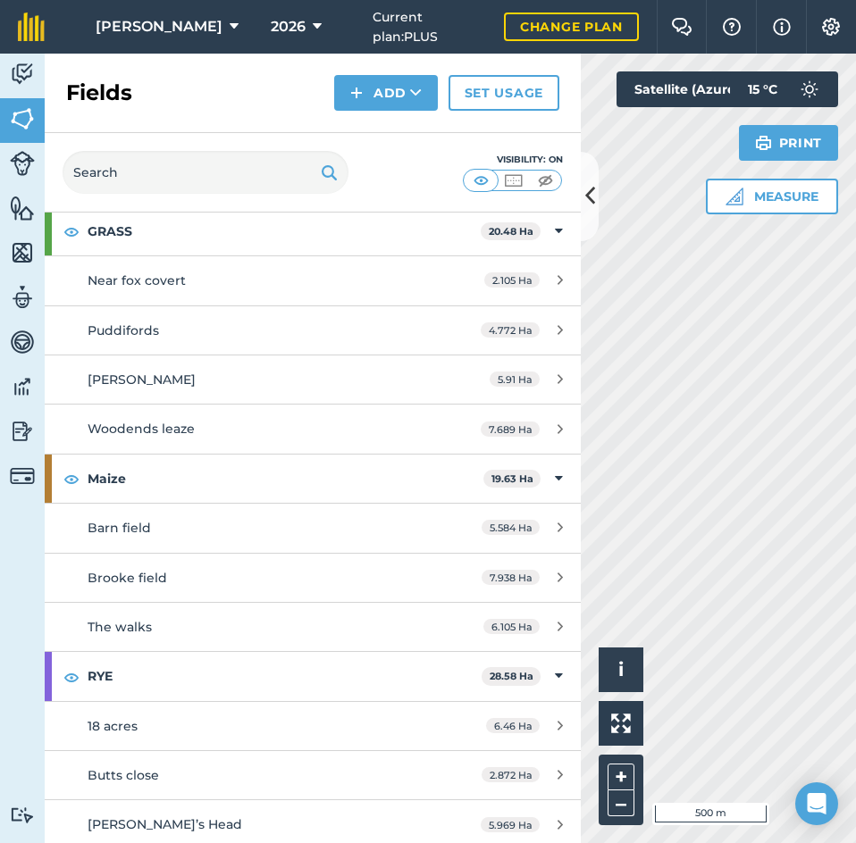
click at [856, 514] on html "[PERSON_NAME] 2026 Current plan : PLUS Change plan Farm Chat Help Info Settings…" at bounding box center [428, 421] width 856 height 843
click at [279, 21] on button "2026" at bounding box center [296, 27] width 65 height 54
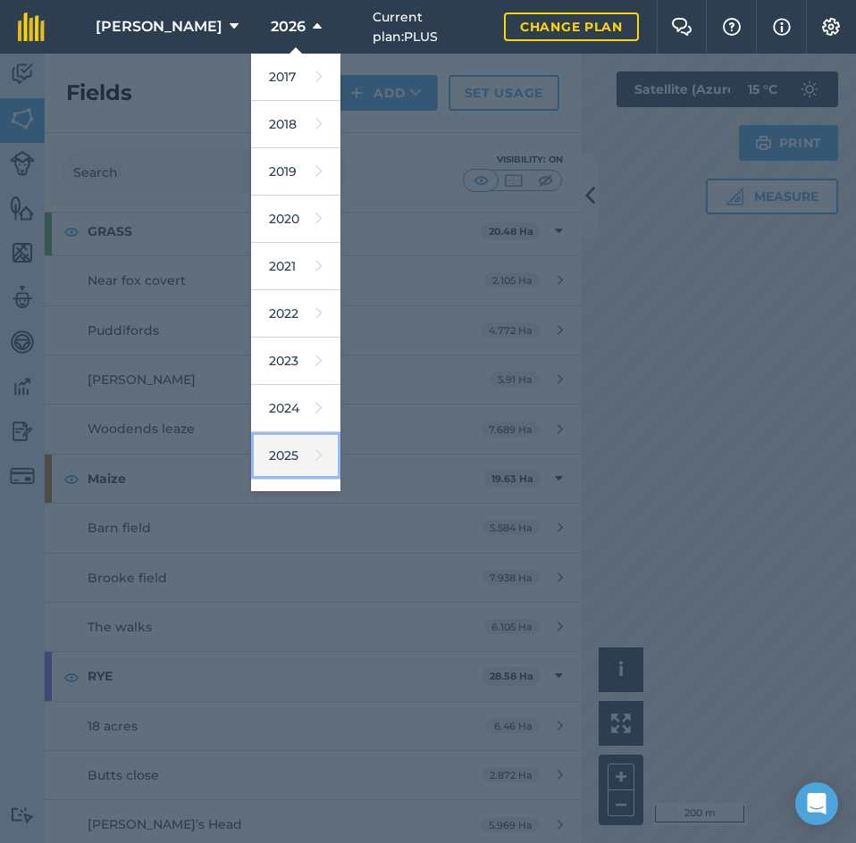
click at [315, 451] on icon at bounding box center [318, 455] width 7 height 25
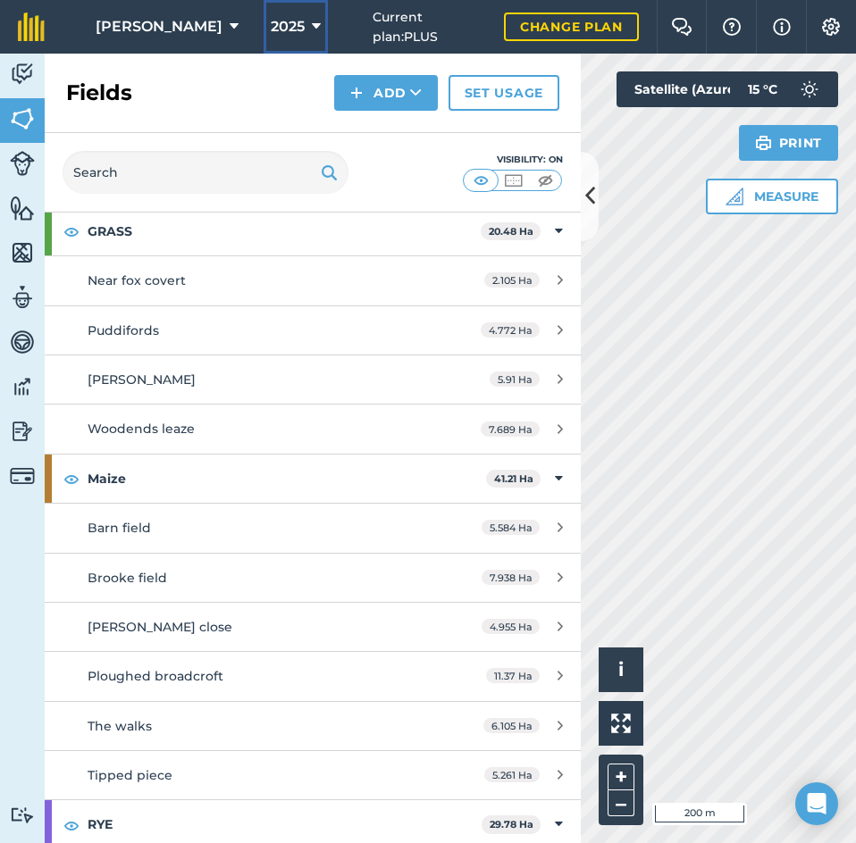
click at [280, 27] on button "2025" at bounding box center [296, 27] width 64 height 54
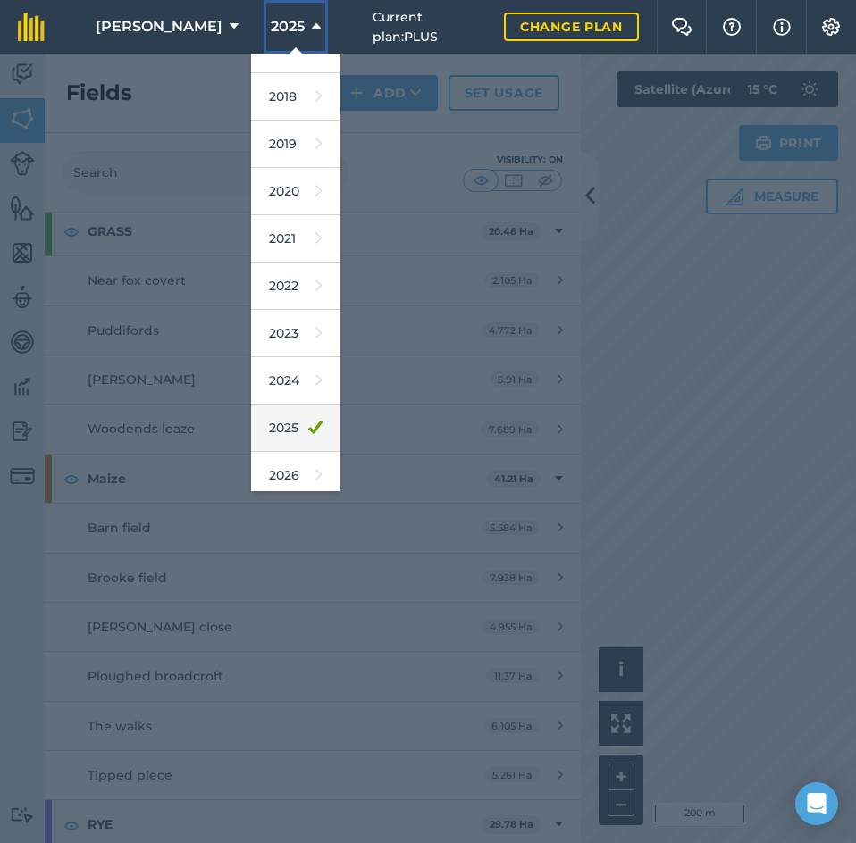
scroll to position [30, 0]
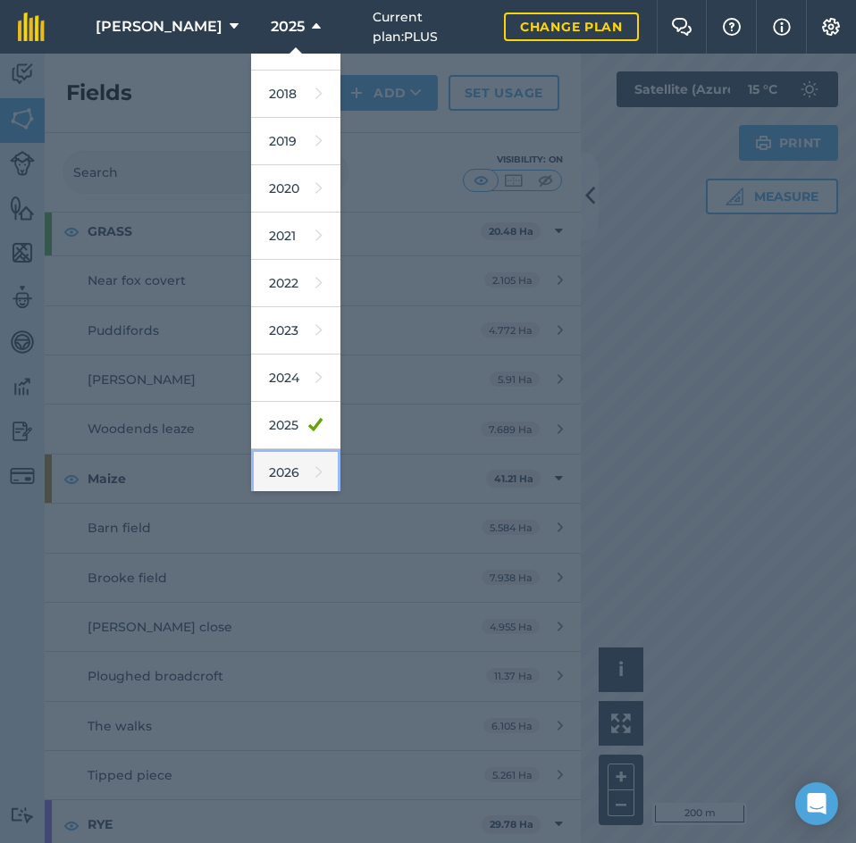
click at [270, 467] on link "2026" at bounding box center [295, 472] width 89 height 47
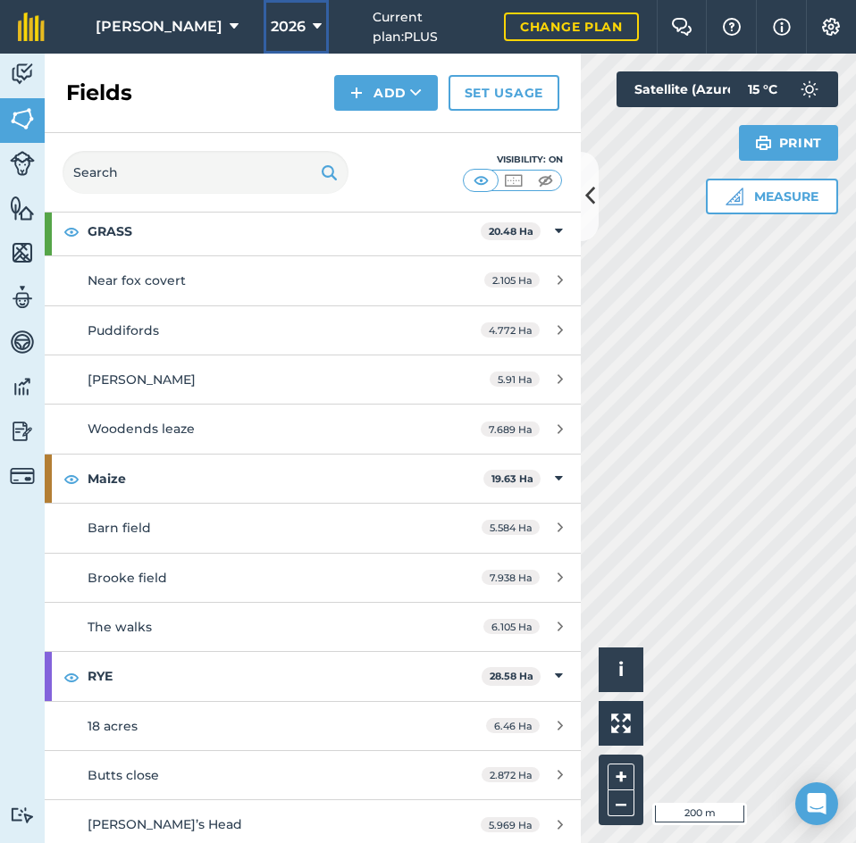
click at [282, 25] on button "2026" at bounding box center [296, 27] width 65 height 54
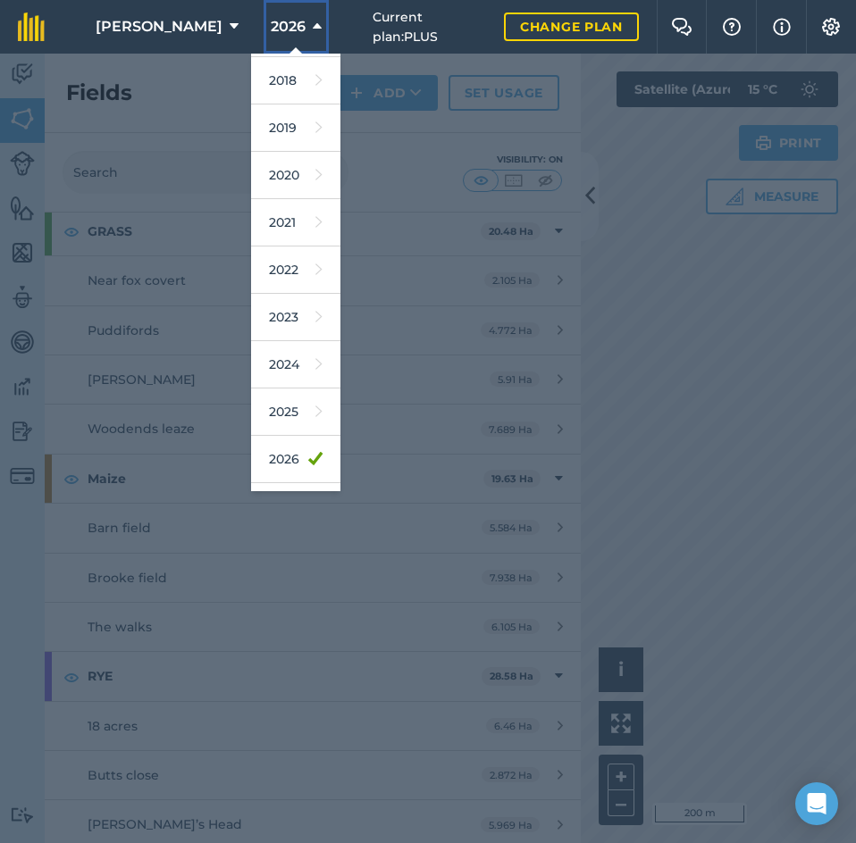
scroll to position [75, 0]
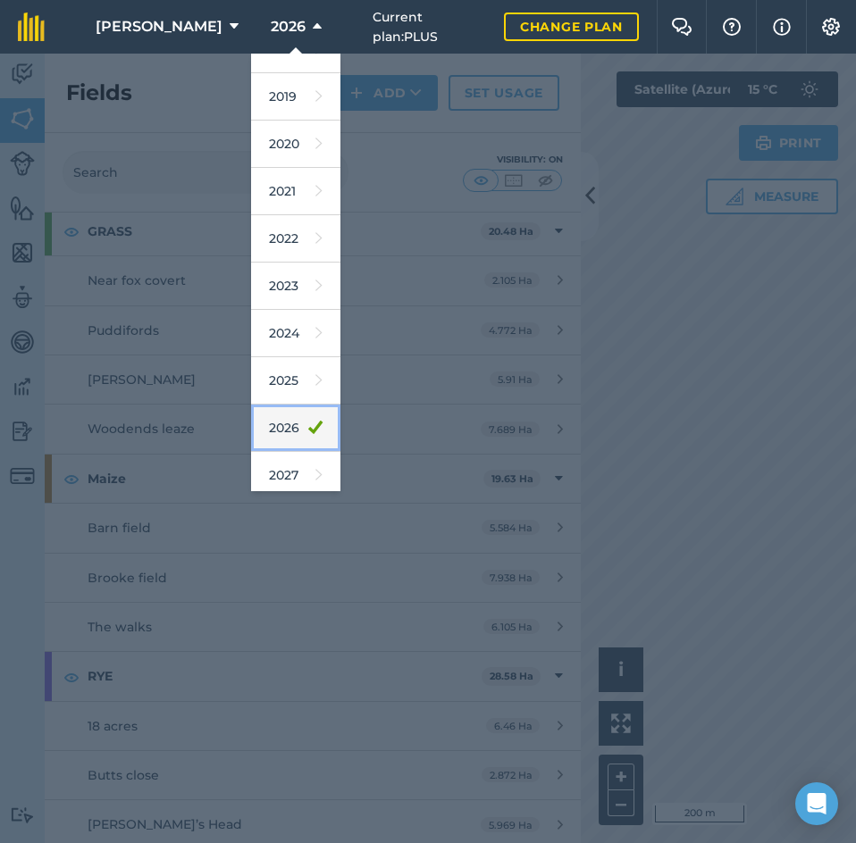
click at [261, 426] on link "2026" at bounding box center [295, 428] width 89 height 47
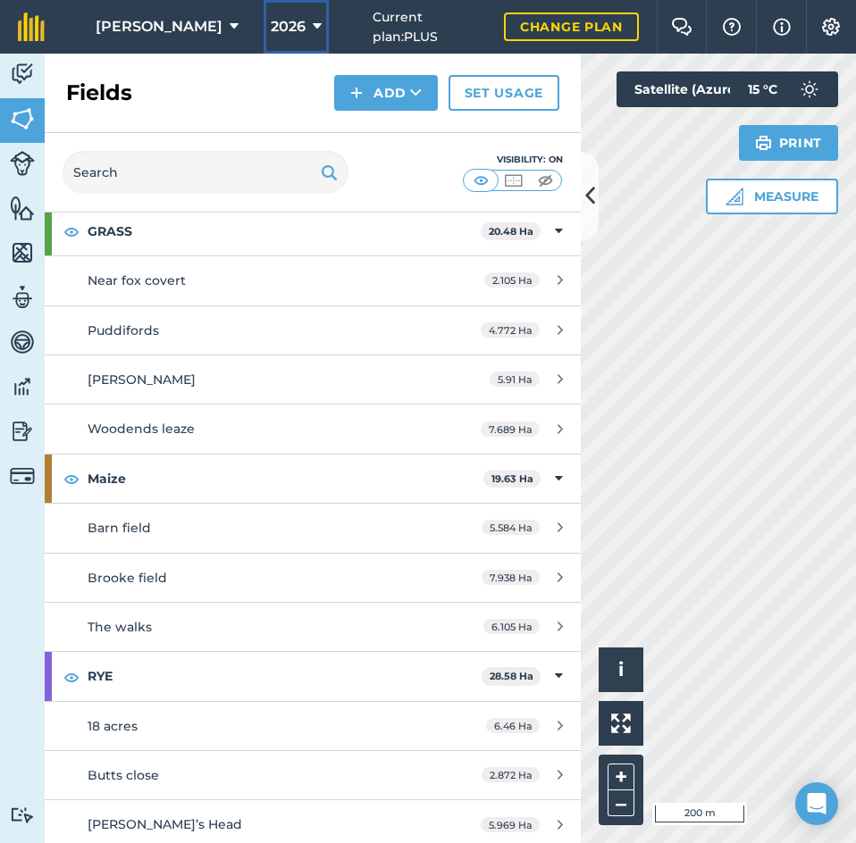
click at [313, 21] on icon at bounding box center [317, 26] width 9 height 21
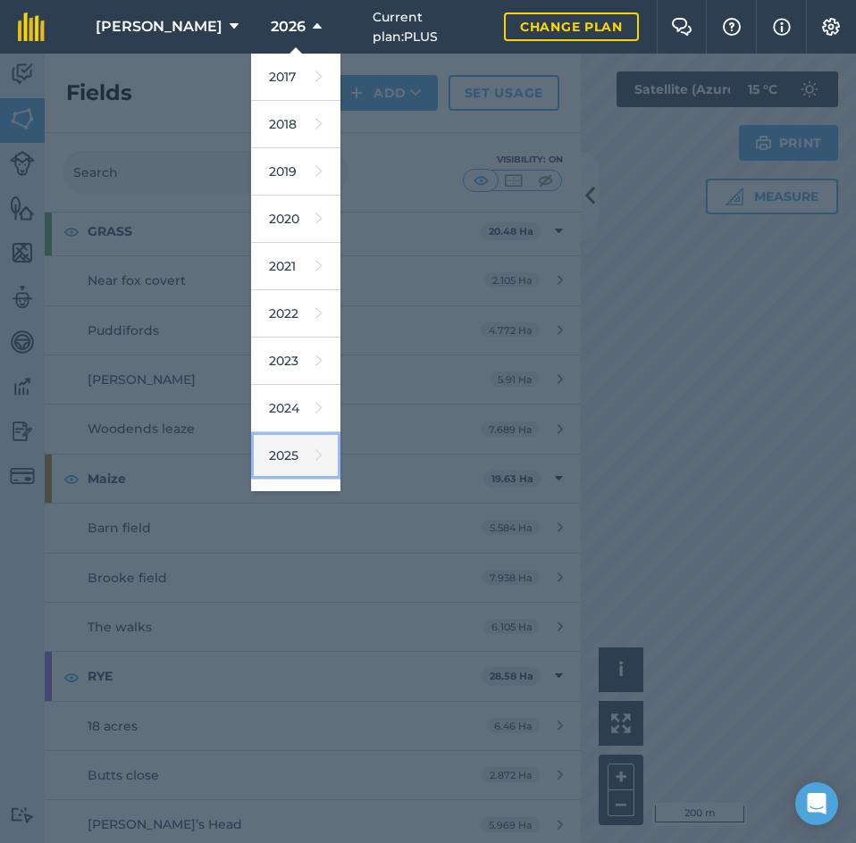
click at [272, 457] on link "2025" at bounding box center [295, 455] width 89 height 47
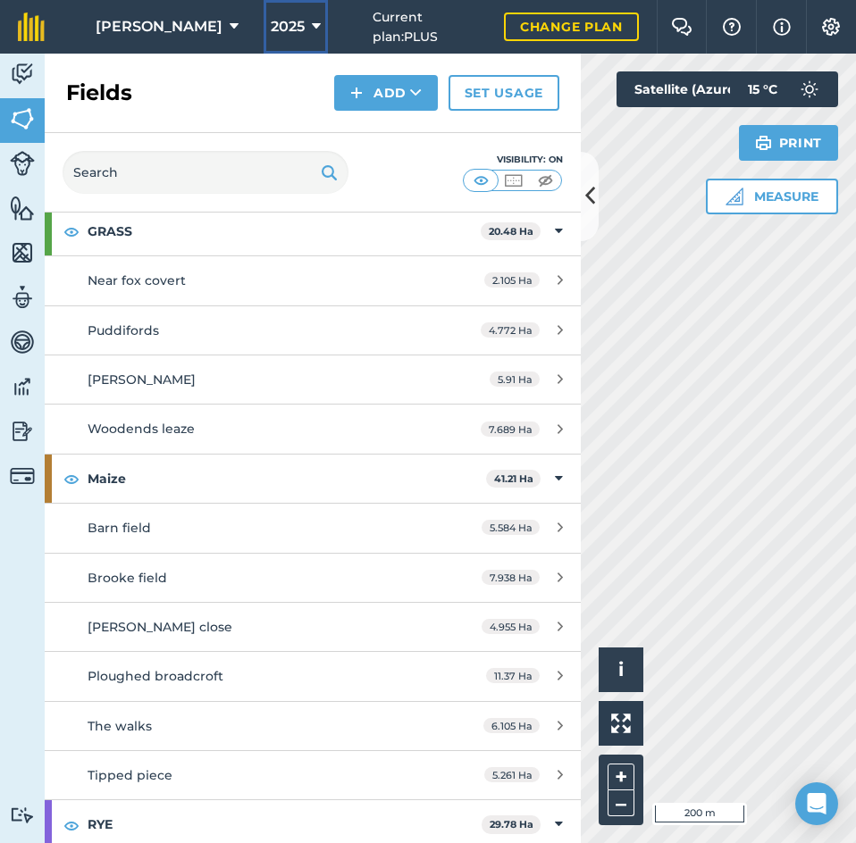
click at [312, 19] on icon at bounding box center [316, 26] width 9 height 21
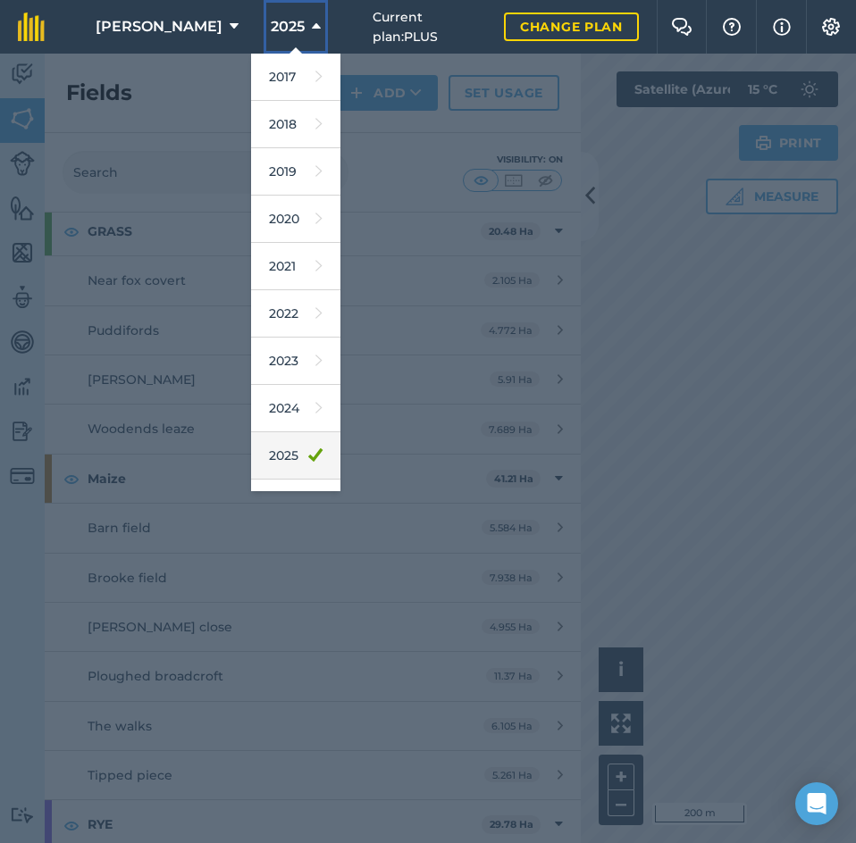
scroll to position [83, 0]
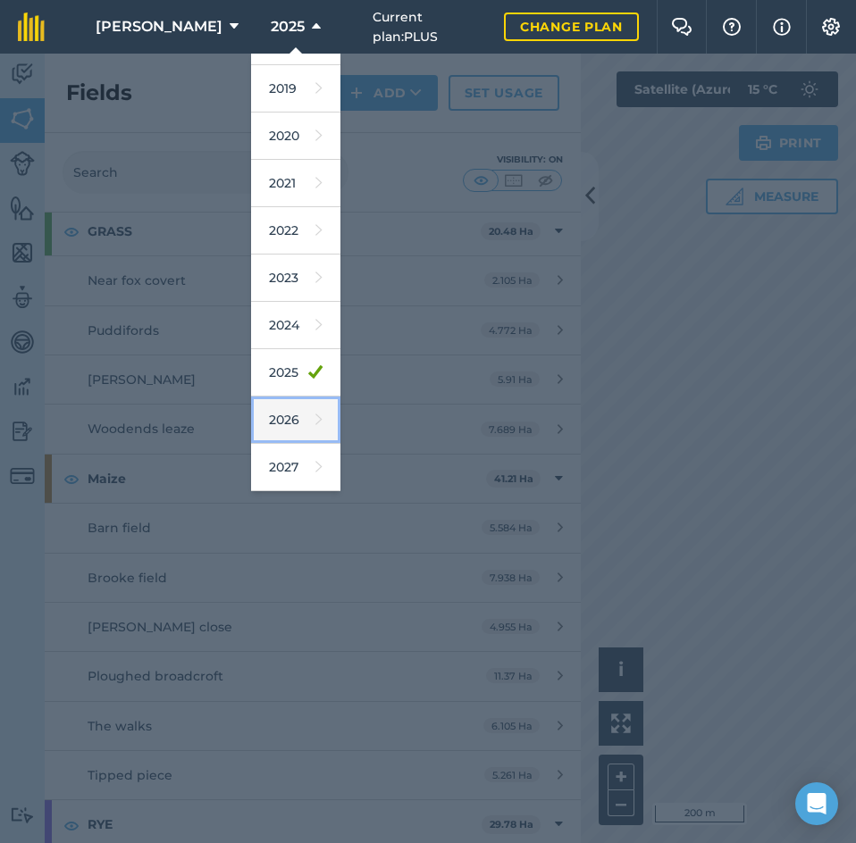
click at [315, 423] on icon at bounding box center [318, 419] width 7 height 25
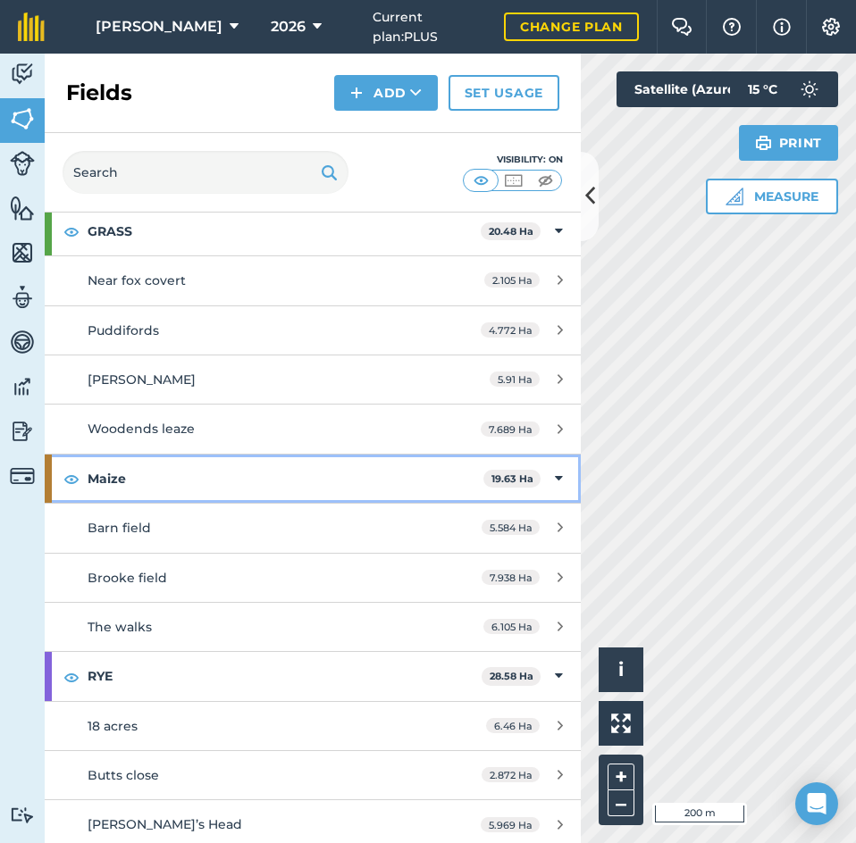
click at [555, 482] on icon at bounding box center [559, 479] width 8 height 20
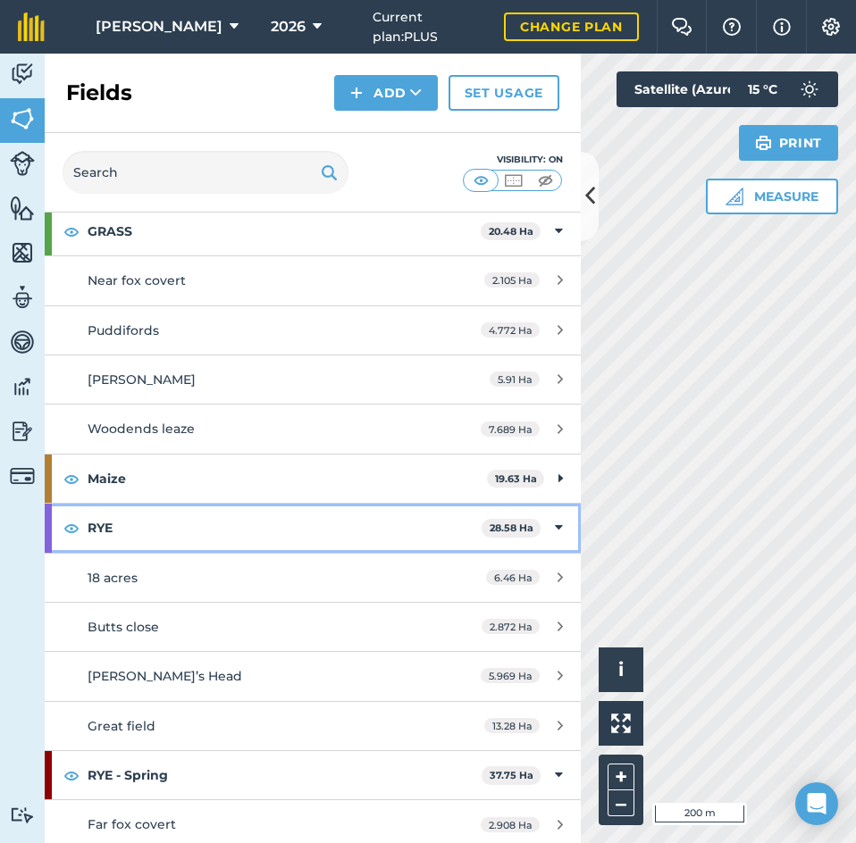
click at [549, 529] on div "RYE 28.58 Ha" at bounding box center [313, 528] width 536 height 48
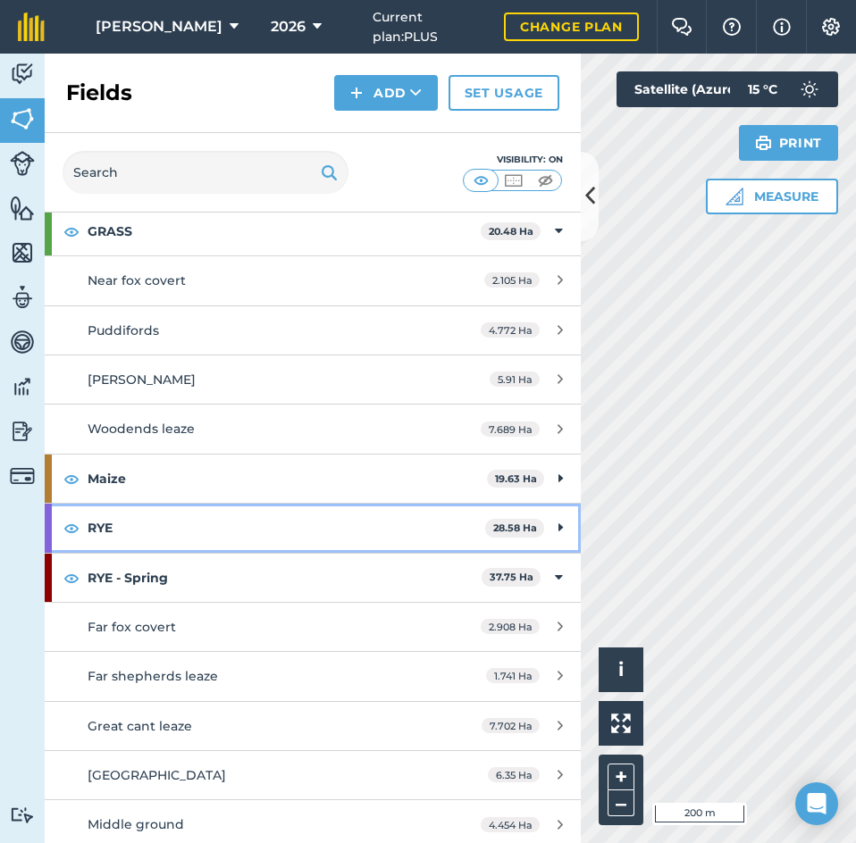
click at [558, 524] on icon at bounding box center [560, 528] width 4 height 20
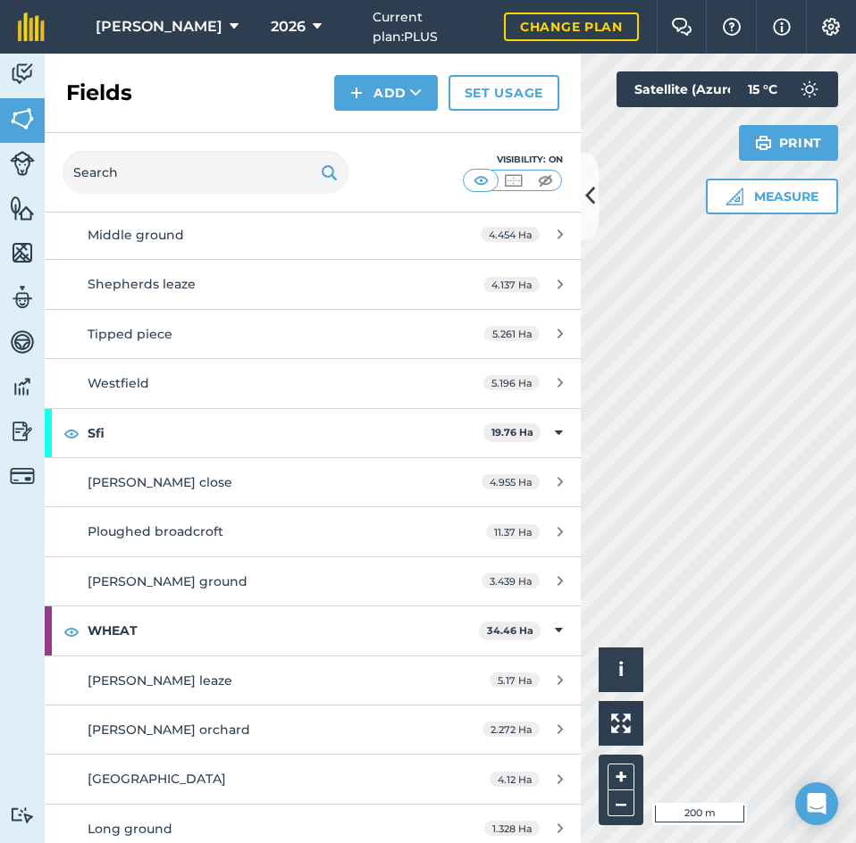
scroll to position [1072, 0]
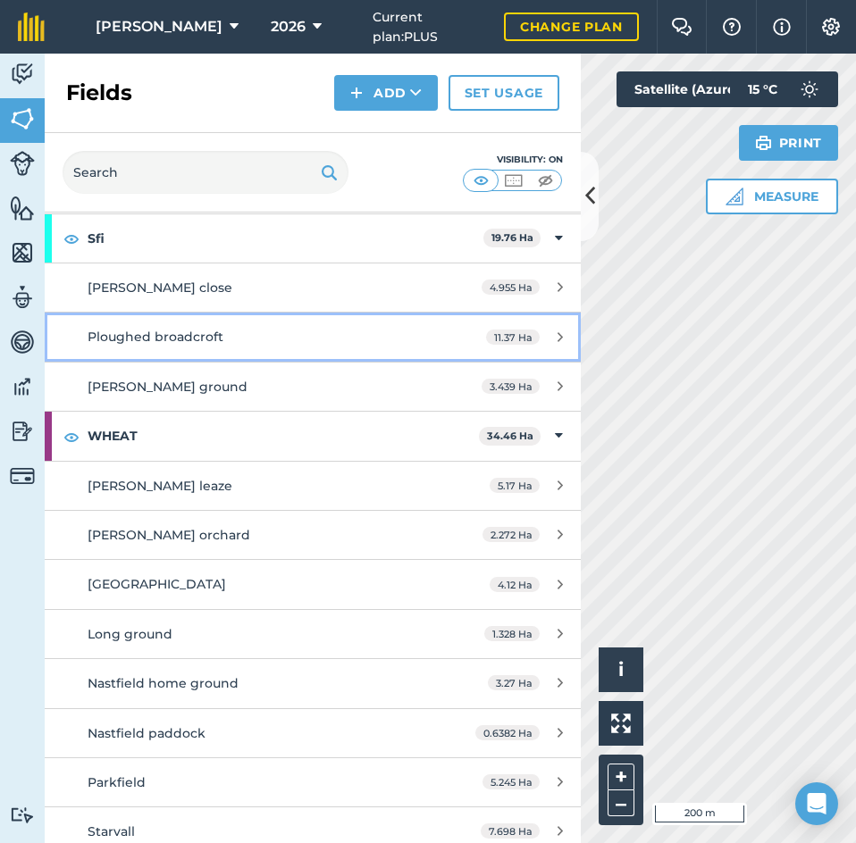
click at [558, 334] on icon at bounding box center [560, 337] width 5 height 13
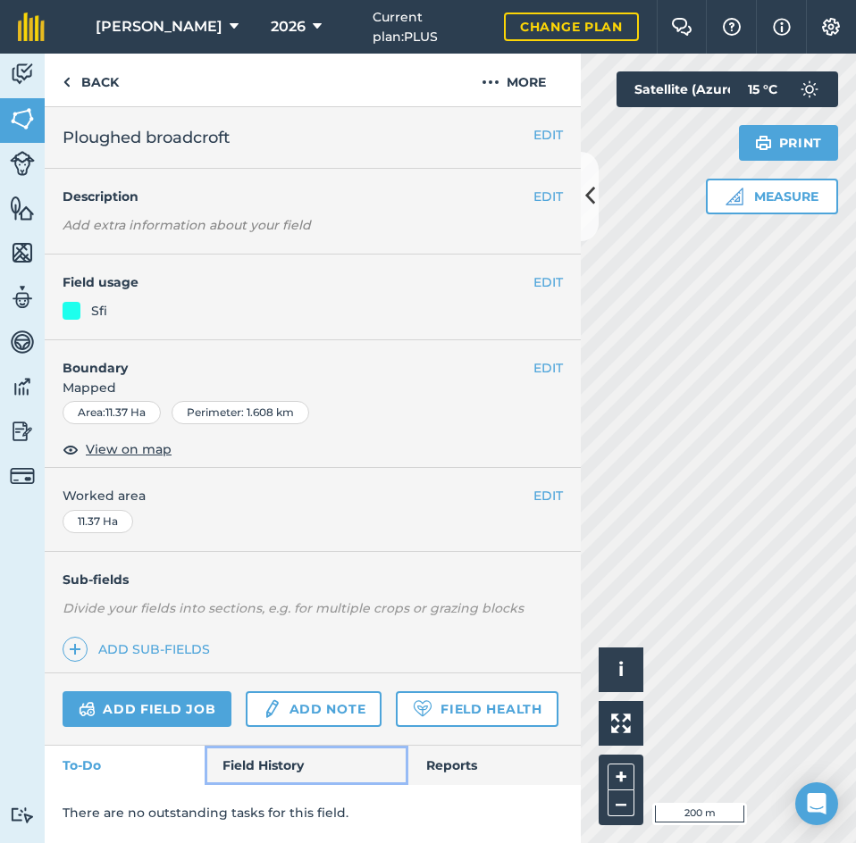
click at [265, 762] on link "Field History" at bounding box center [306, 765] width 203 height 39
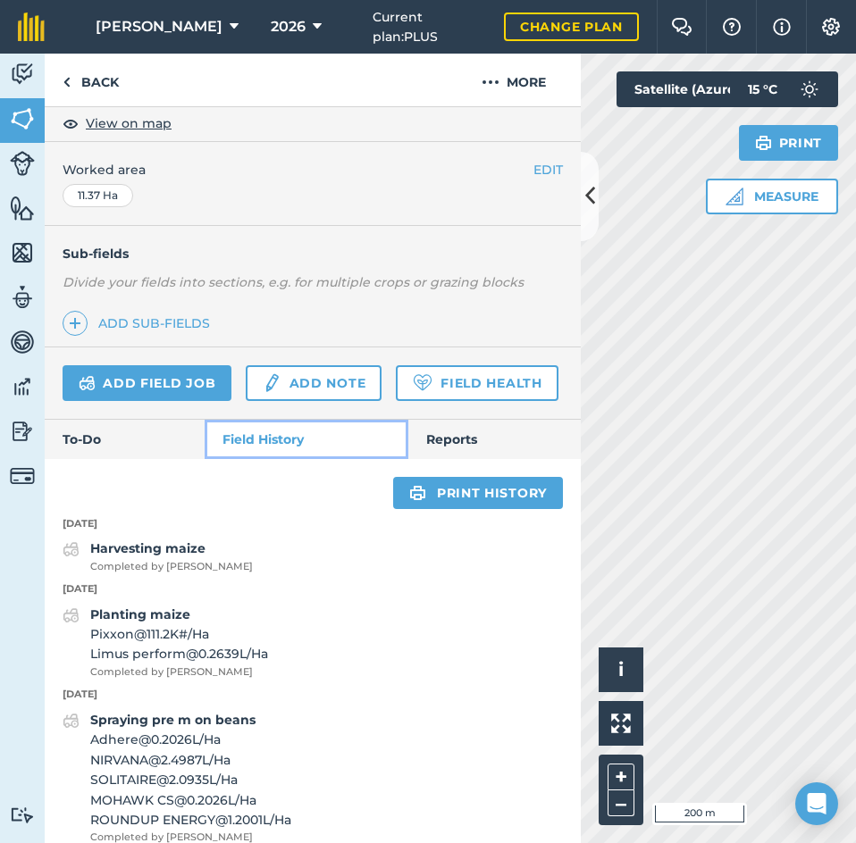
scroll to position [357, 0]
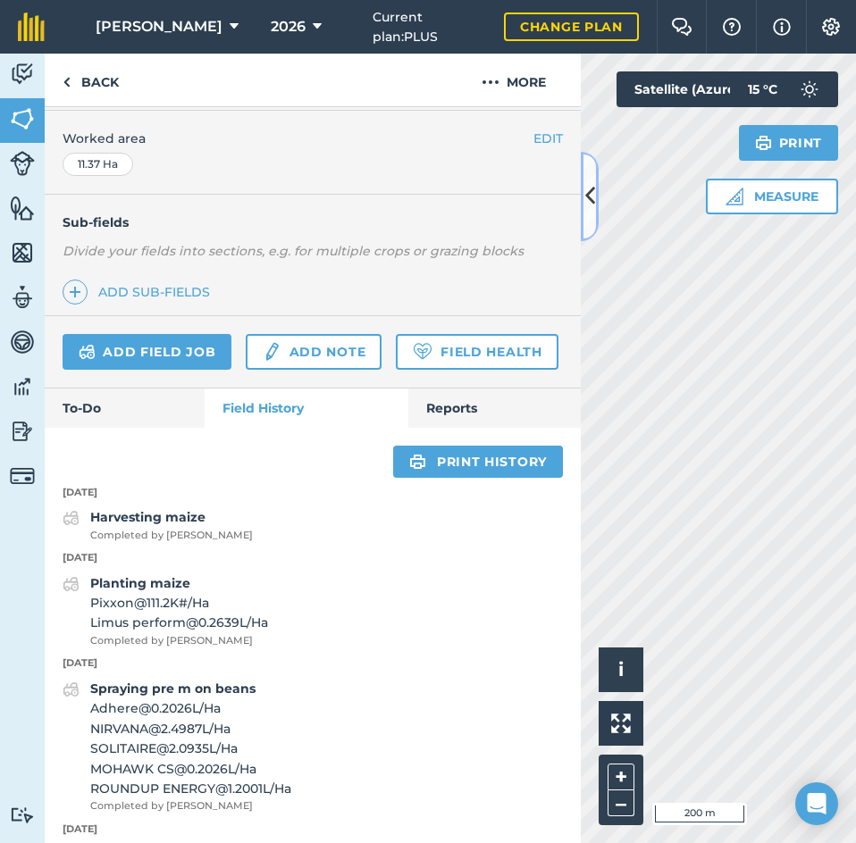
click at [594, 197] on icon at bounding box center [590, 195] width 10 height 31
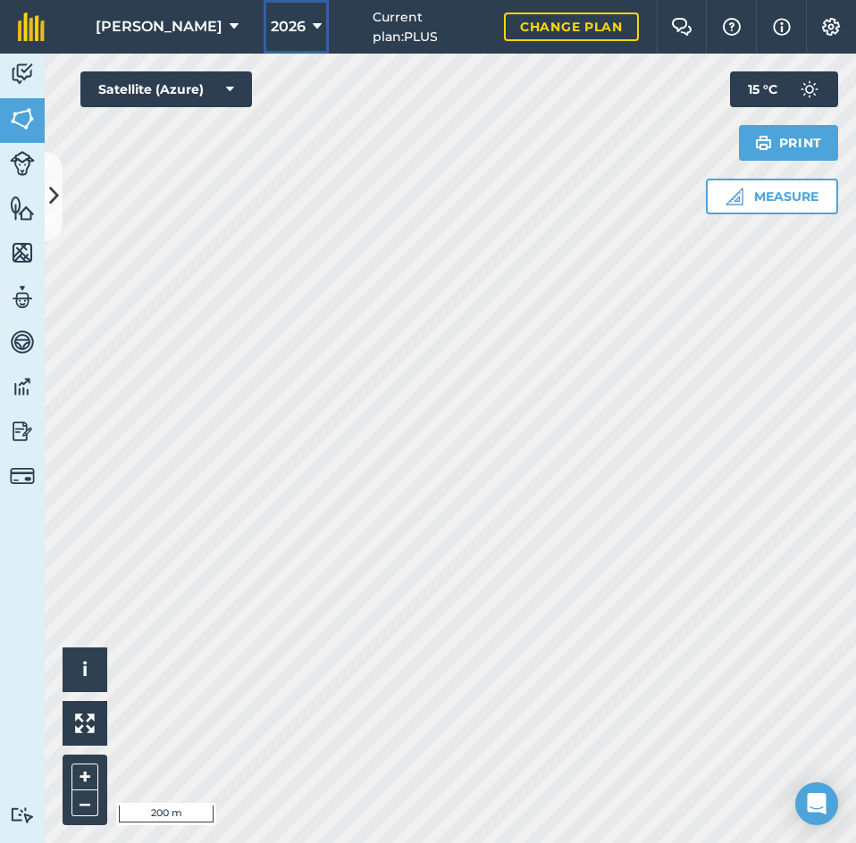
click at [313, 27] on icon at bounding box center [317, 26] width 9 height 21
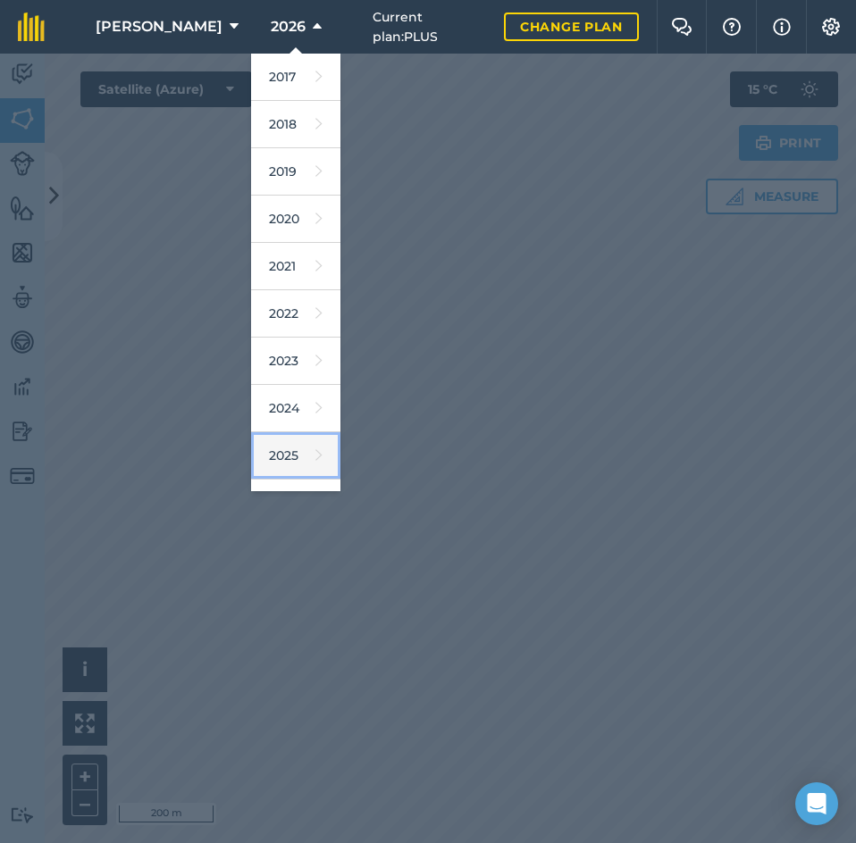
click at [315, 444] on icon at bounding box center [318, 455] width 7 height 25
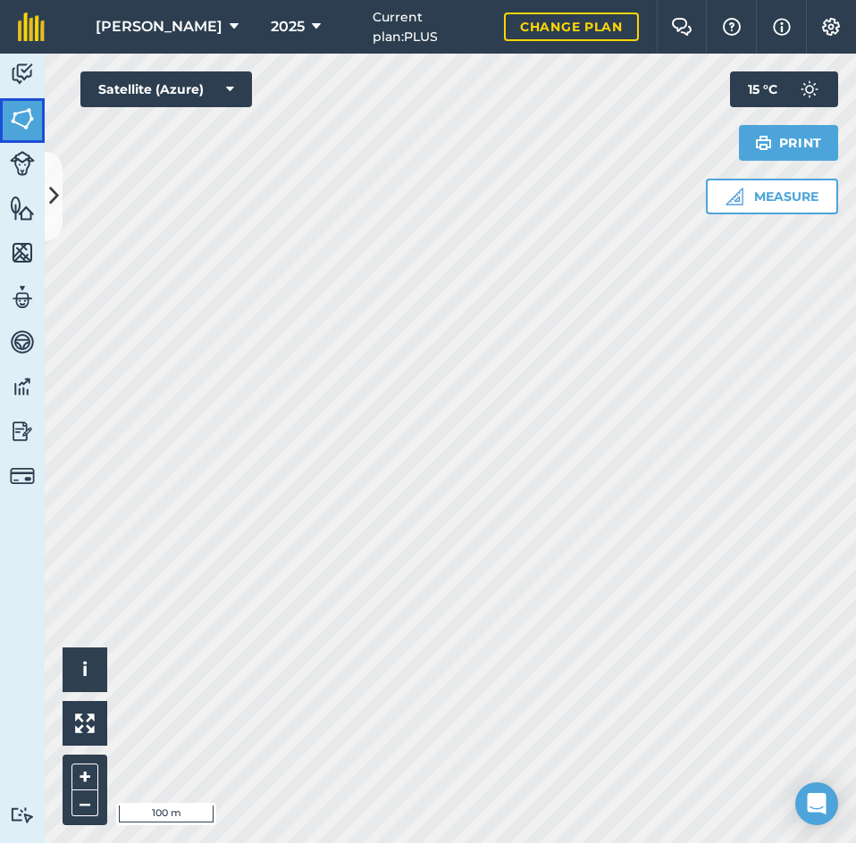
click at [25, 119] on img at bounding box center [22, 118] width 25 height 27
click at [26, 119] on img at bounding box center [22, 118] width 25 height 27
click at [32, 71] on img at bounding box center [22, 74] width 25 height 27
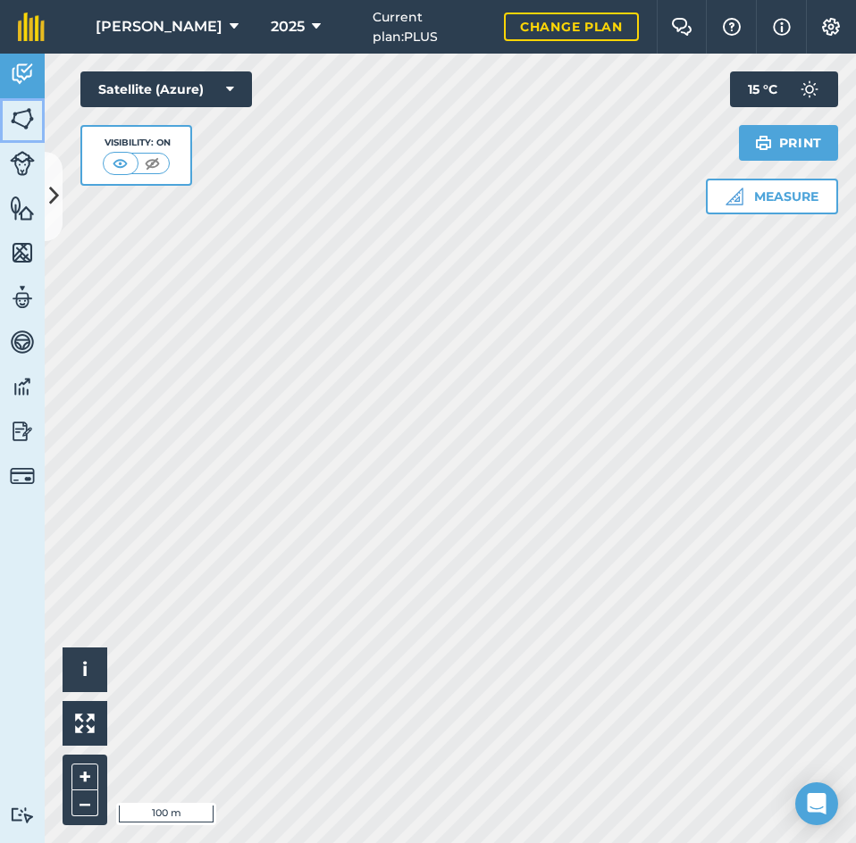
click at [30, 120] on img at bounding box center [22, 118] width 25 height 27
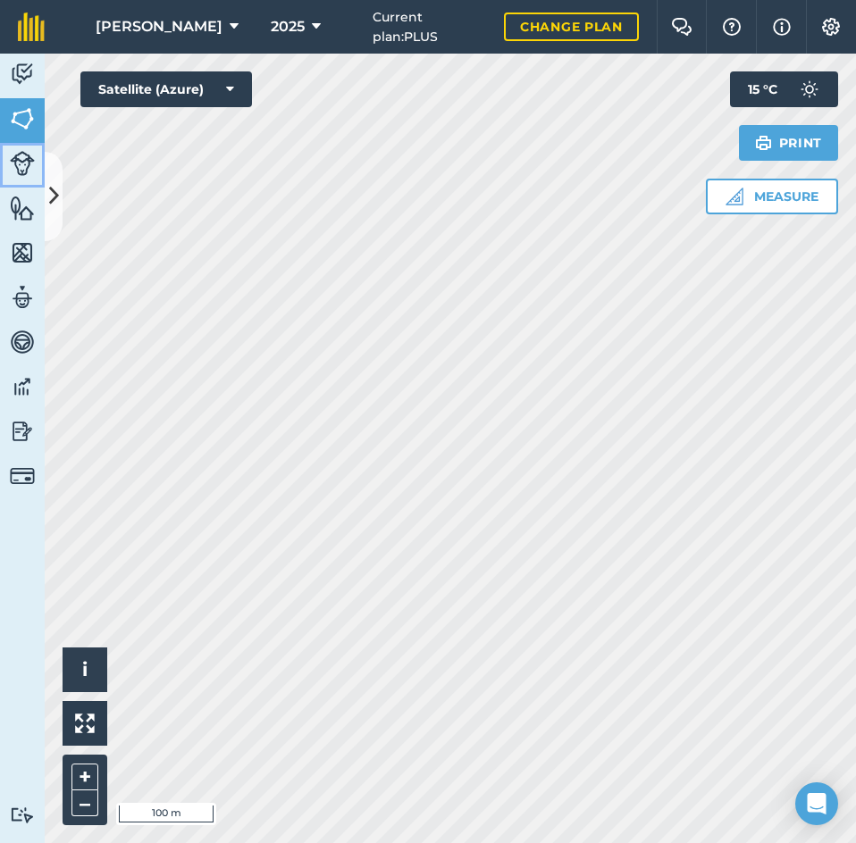
click at [23, 163] on img at bounding box center [22, 163] width 25 height 25
click at [19, 213] on img at bounding box center [22, 208] width 25 height 27
click at [13, 167] on img at bounding box center [22, 163] width 25 height 25
click at [22, 121] on img at bounding box center [22, 118] width 25 height 27
click at [384, 843] on html "[PERSON_NAME] 2025 Current plan : PLUS Change plan Farm Chat Help Info Settings…" at bounding box center [428, 421] width 856 height 843
